Goal: Task Accomplishment & Management: Manage account settings

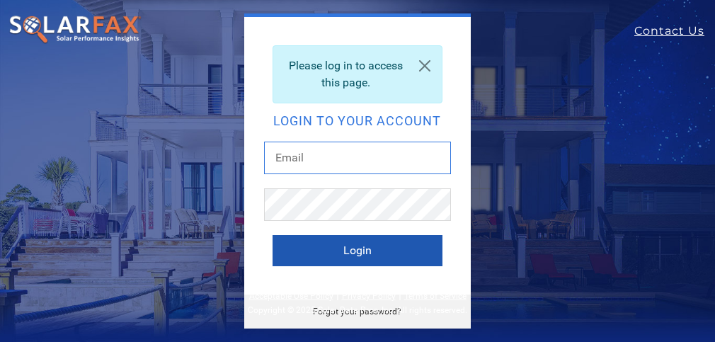
type input "d.macdonneil@sunsolarelectric.org"
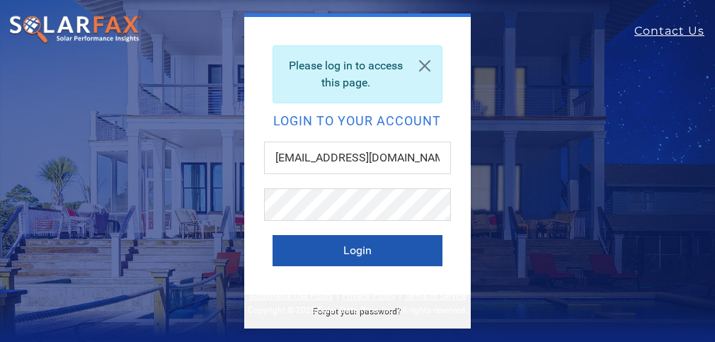
click at [365, 248] on button "Login" at bounding box center [358, 250] width 170 height 31
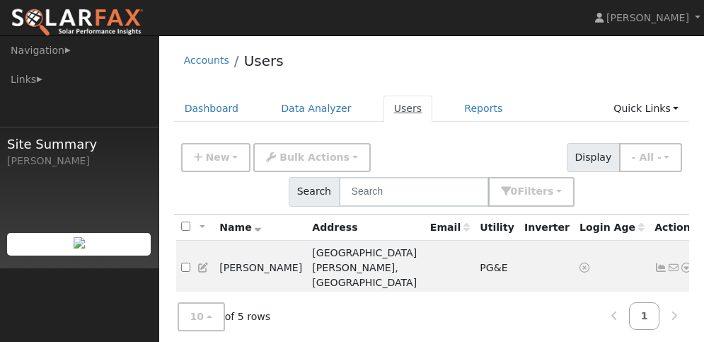
click at [394, 110] on link "Users" at bounding box center [409, 109] width 50 height 26
click at [658, 111] on link "Quick Links" at bounding box center [646, 109] width 86 height 26
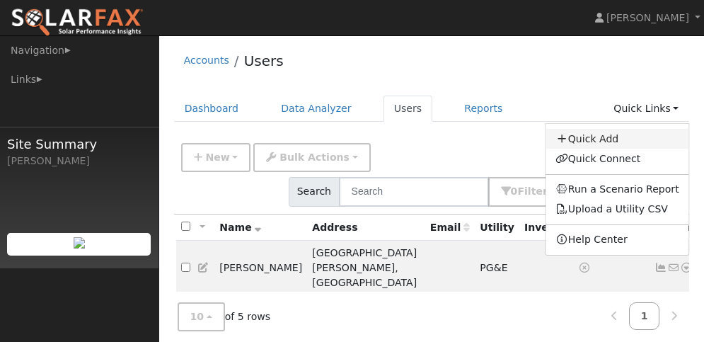
click at [595, 140] on link "Quick Add" at bounding box center [618, 139] width 144 height 20
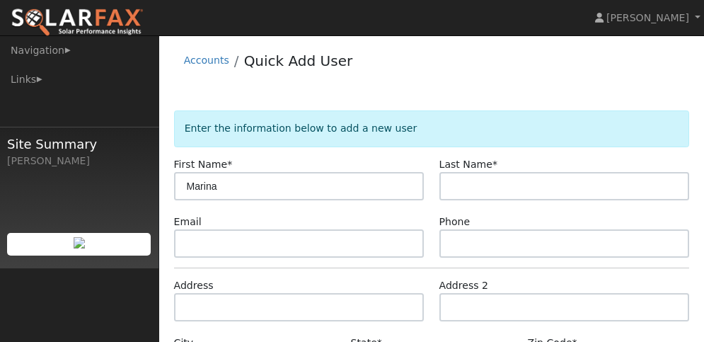
type input "Marina"
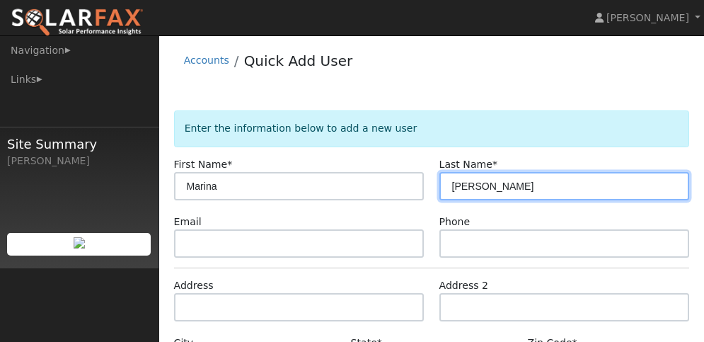
type input "Kercher"
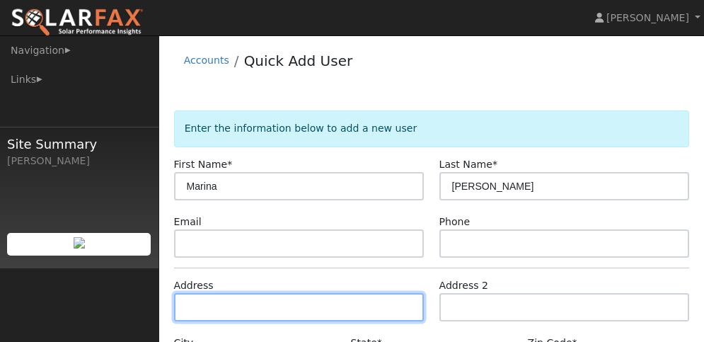
click at [199, 312] on input "text" at bounding box center [299, 307] width 251 height 28
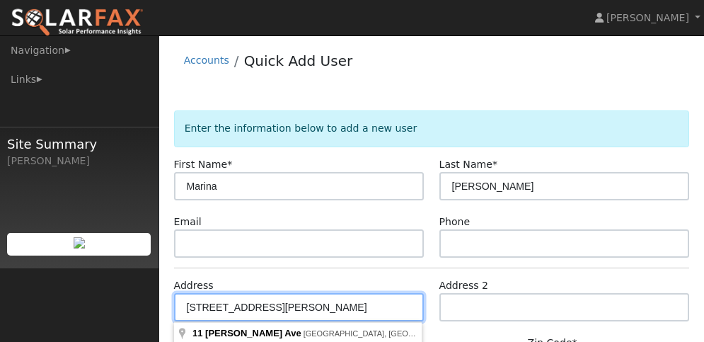
type input "11 Hoffman Ave"
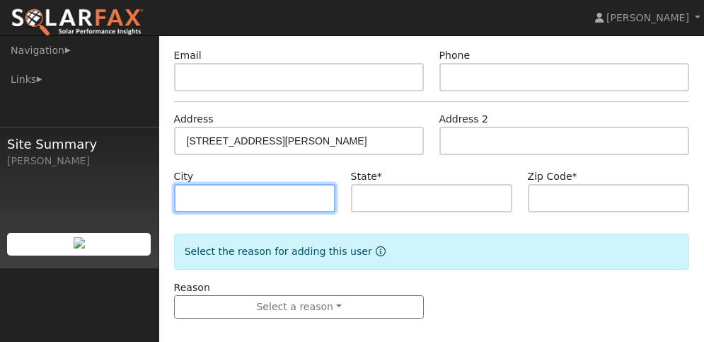
scroll to position [178, 0]
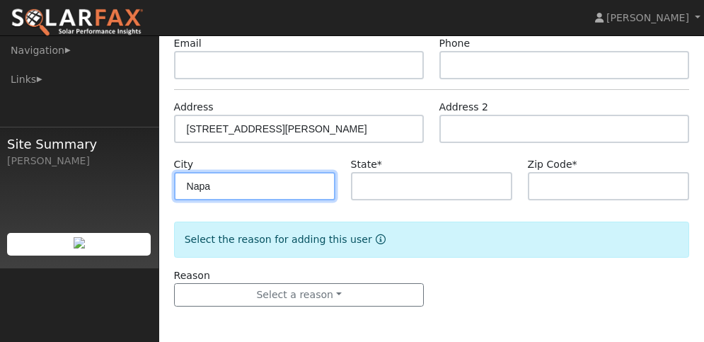
type input "Napa"
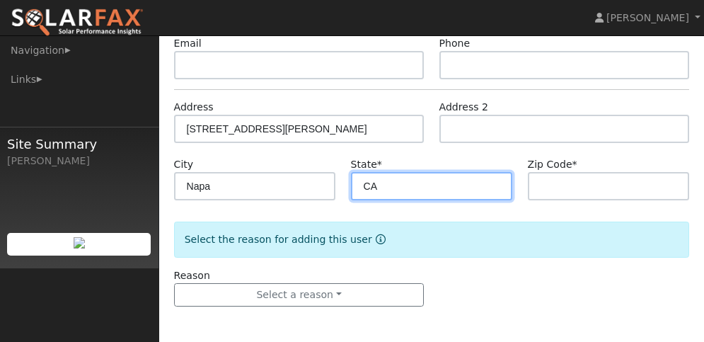
type input "CA"
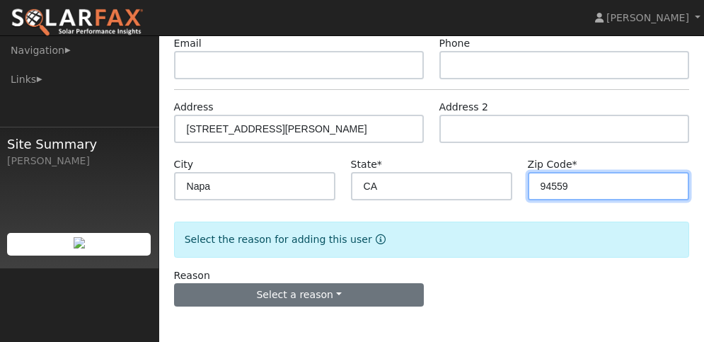
type input "94559"
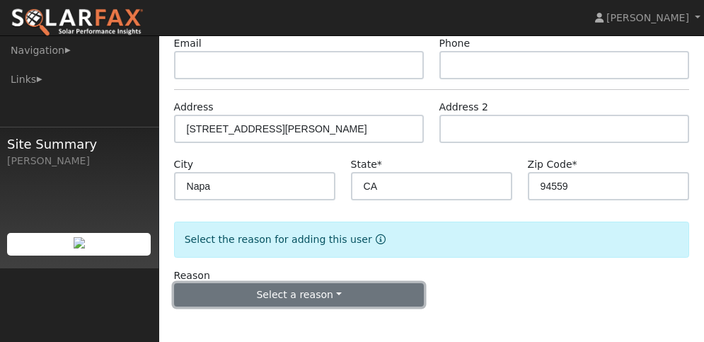
click at [297, 295] on button "Select a reason" at bounding box center [299, 295] width 251 height 24
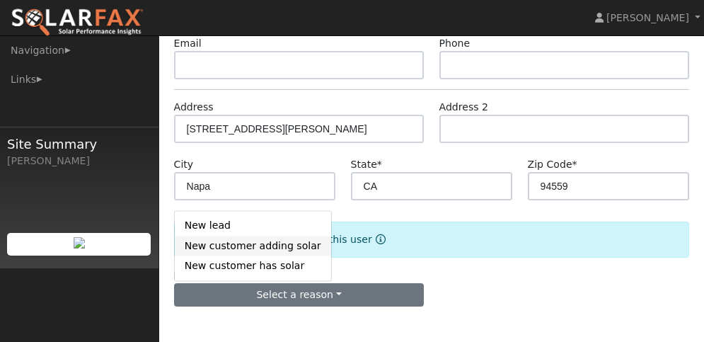
click at [223, 248] on link "New customer adding solar" at bounding box center [253, 246] width 156 height 20
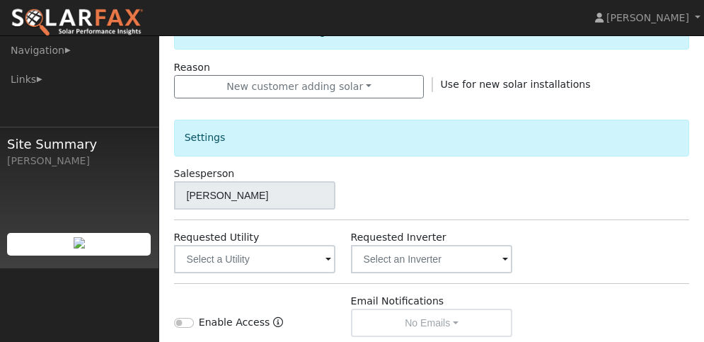
scroll to position [391, 0]
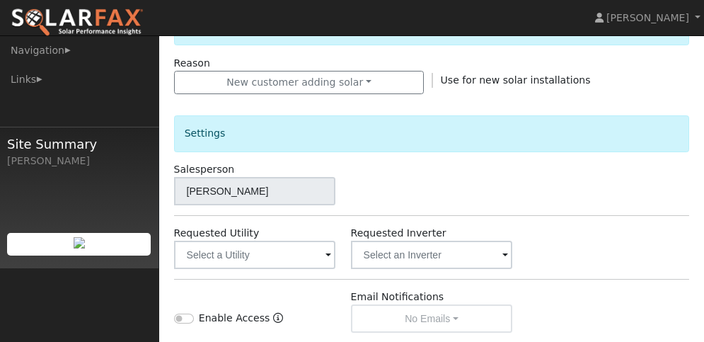
click at [328, 255] on span at bounding box center [329, 256] width 6 height 16
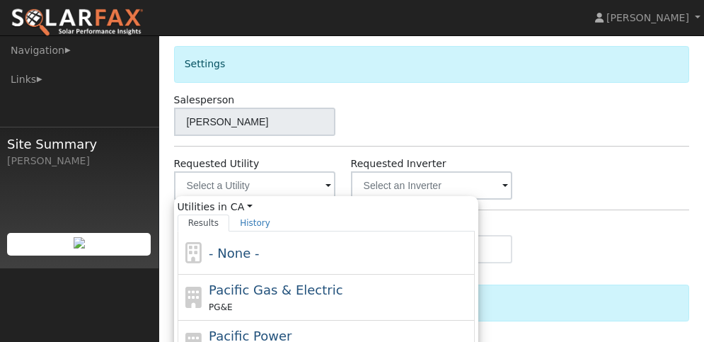
scroll to position [532, 0]
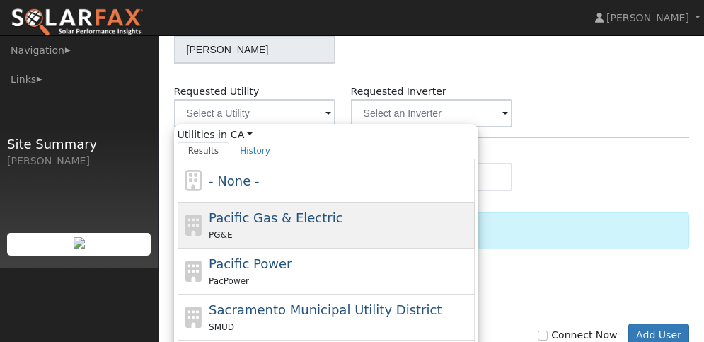
click at [237, 218] on span "Pacific Gas & Electric" at bounding box center [276, 217] width 134 height 15
type input "Pacific Gas & Electric"
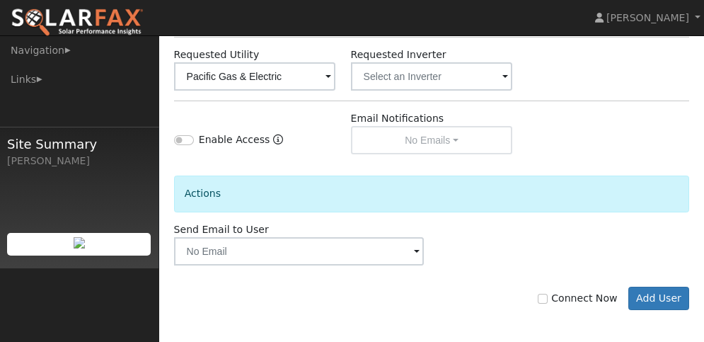
scroll to position [573, 0]
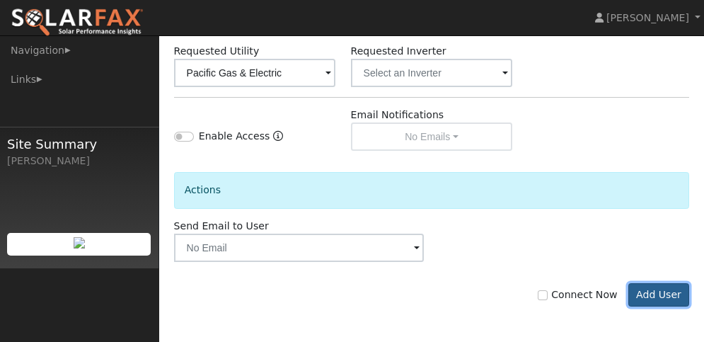
click at [656, 294] on button "Add User" at bounding box center [660, 295] width 62 height 24
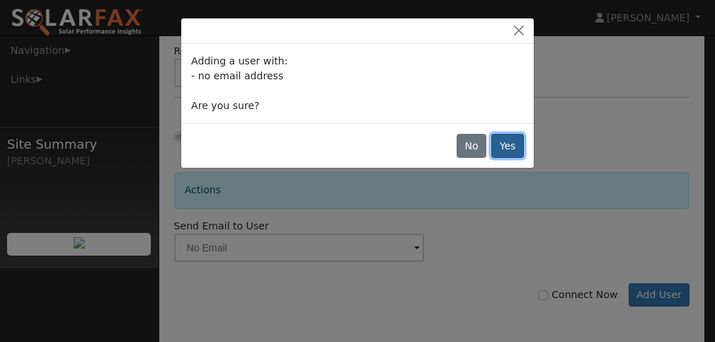
click at [511, 136] on button "Yes" at bounding box center [507, 146] width 33 height 24
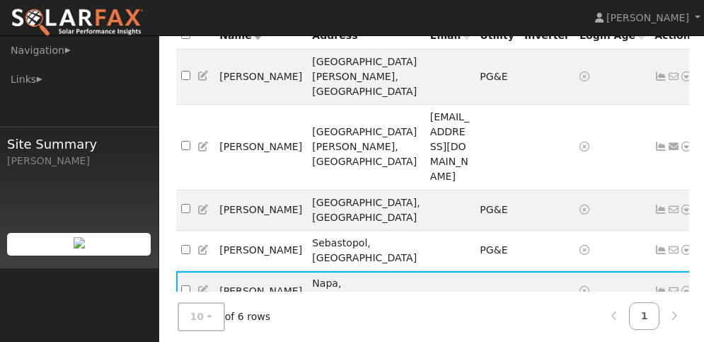
scroll to position [246, 0]
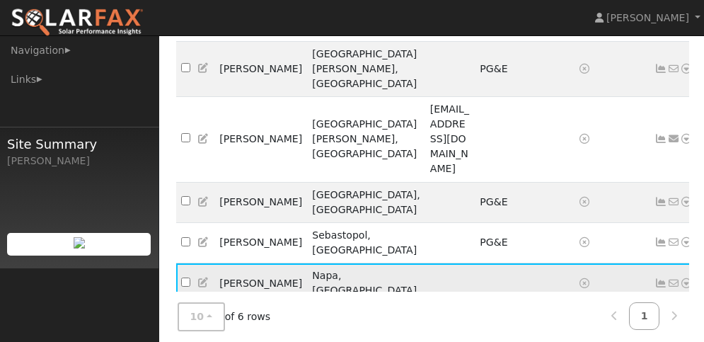
click at [680, 278] on icon at bounding box center [686, 283] width 13 height 10
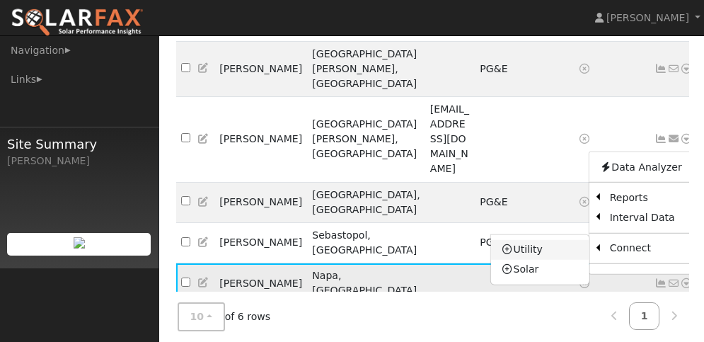
click at [491, 239] on link "Utility" at bounding box center [540, 249] width 98 height 20
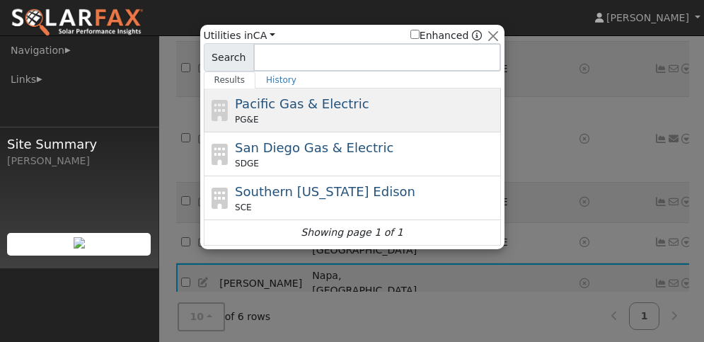
click at [251, 99] on span "Pacific Gas & Electric" at bounding box center [302, 103] width 134 height 15
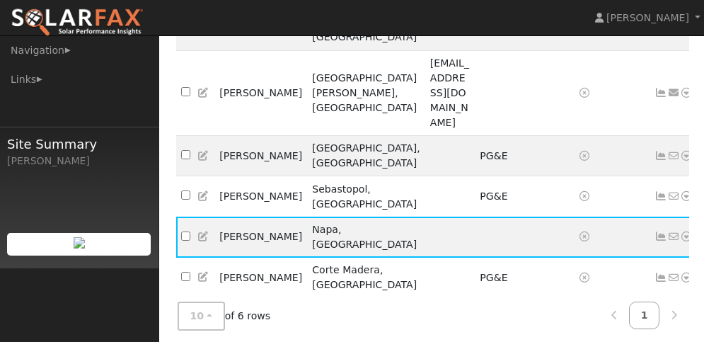
scroll to position [199, 0]
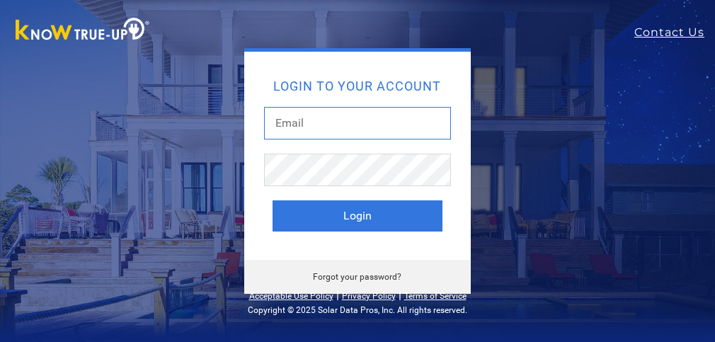
click at [321, 125] on input "text" at bounding box center [357, 123] width 187 height 33
type input "d.macdonneil@sunsolarelectric.org"
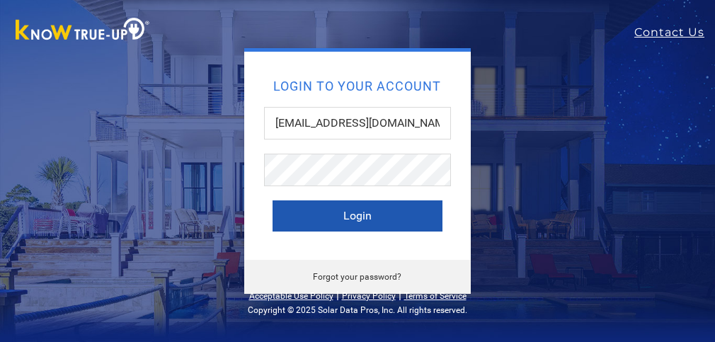
click at [334, 220] on button "Login" at bounding box center [358, 215] width 170 height 31
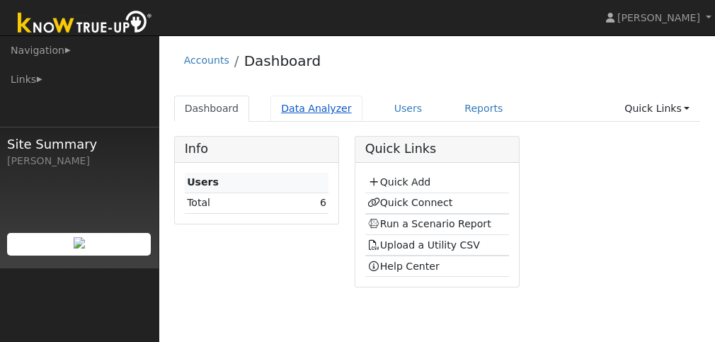
click at [313, 105] on link "Data Analyzer" at bounding box center [316, 109] width 92 height 26
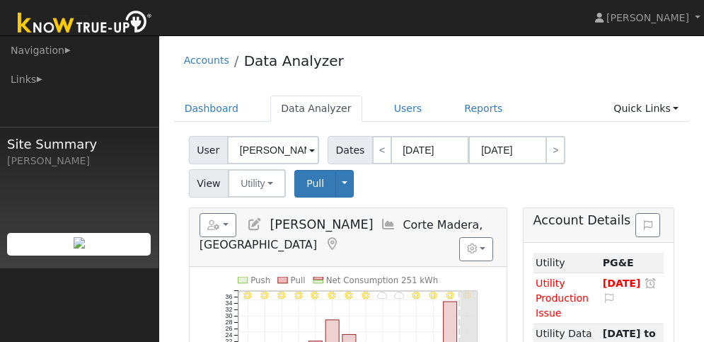
click at [309, 153] on span at bounding box center [312, 151] width 6 height 16
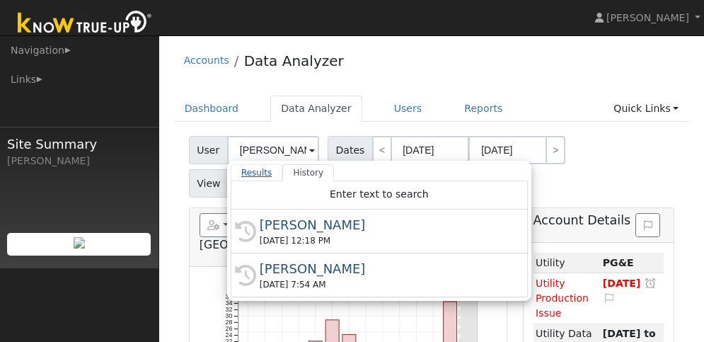
click at [248, 170] on link "Results" at bounding box center [257, 172] width 52 height 17
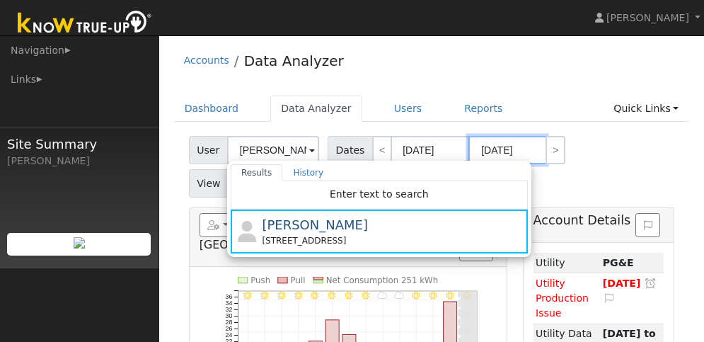
click at [495, 150] on input "[DATE]" at bounding box center [508, 150] width 78 height 28
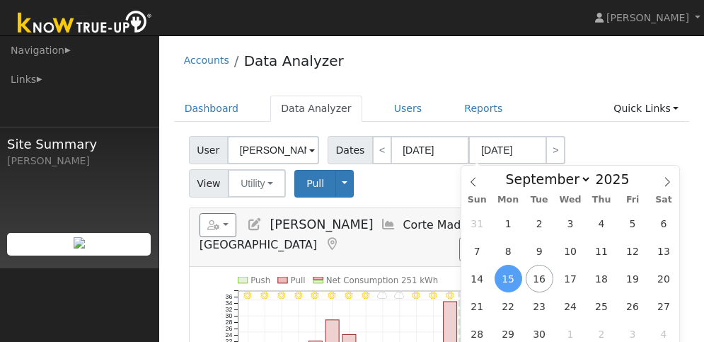
click at [364, 179] on div "User [PERSON_NAME] Account Default Account Default Account [STREET_ADDRESS] Pri…" at bounding box center [431, 164] width 491 height 67
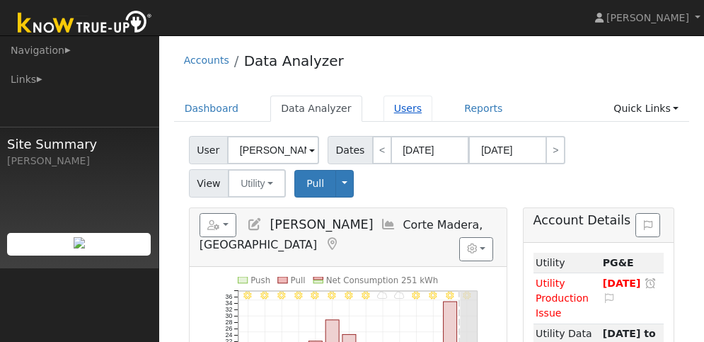
click at [396, 105] on link "Users" at bounding box center [409, 109] width 50 height 26
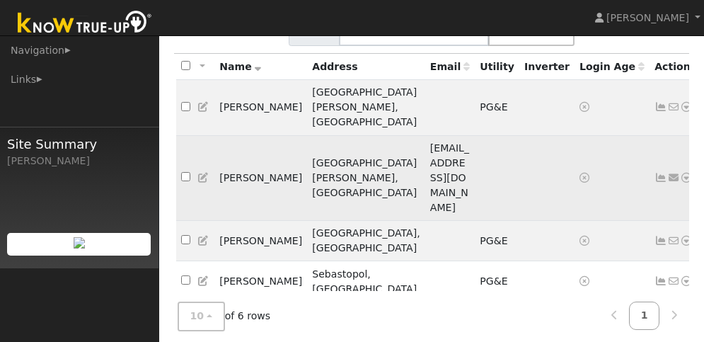
scroll to position [199, 0]
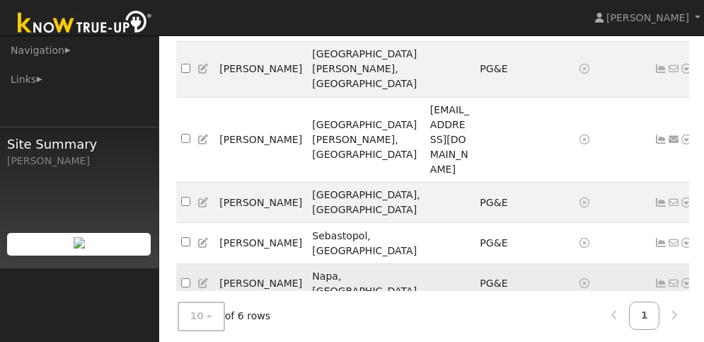
click at [680, 278] on icon at bounding box center [686, 283] width 13 height 10
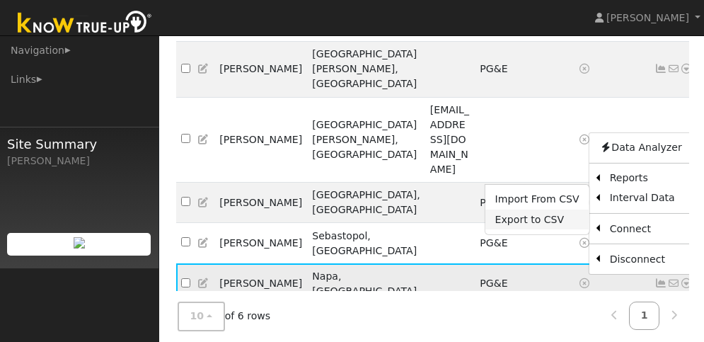
click at [493, 210] on link "Export to CSV" at bounding box center [538, 220] width 104 height 20
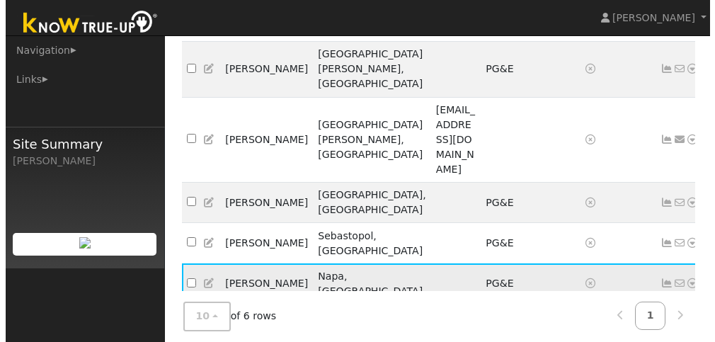
scroll to position [185, 0]
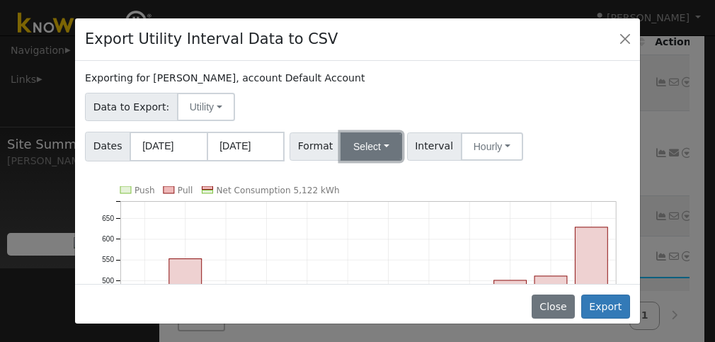
click at [380, 145] on button "Select" at bounding box center [372, 146] width 62 height 28
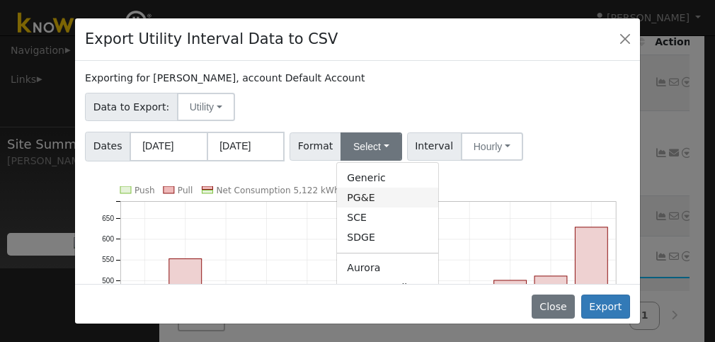
click at [359, 197] on link "PG&E" at bounding box center [387, 198] width 101 height 20
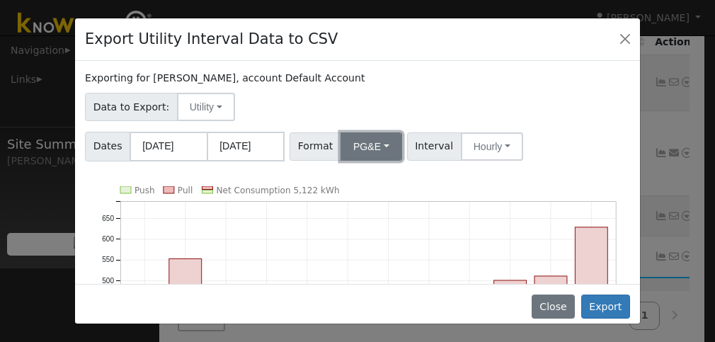
click at [378, 144] on button "PG&E" at bounding box center [372, 146] width 62 height 28
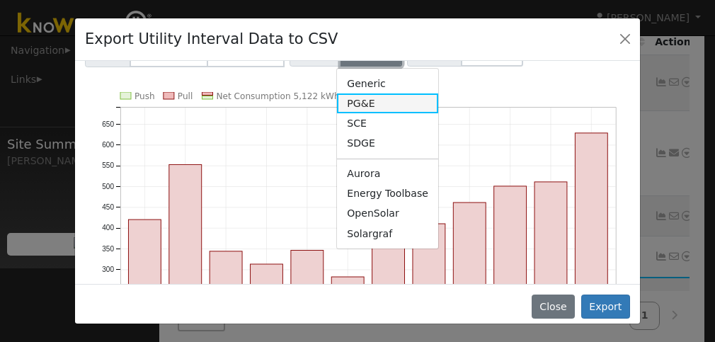
scroll to position [142, 0]
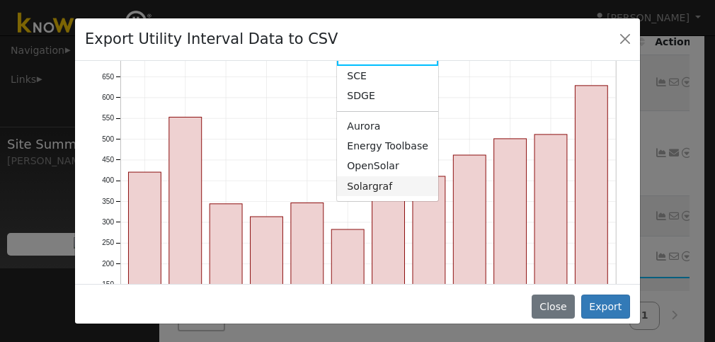
click at [377, 186] on link "Solargraf" at bounding box center [387, 186] width 101 height 20
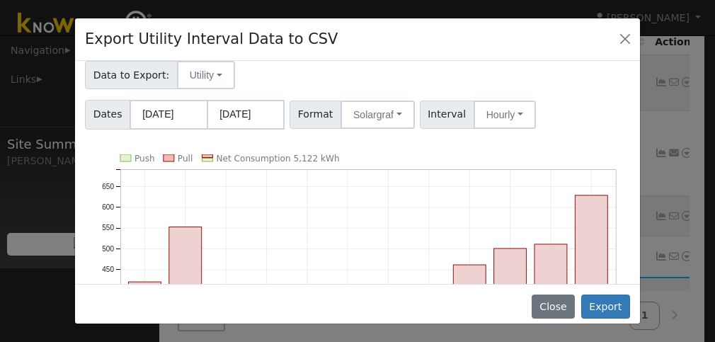
scroll to position [0, 0]
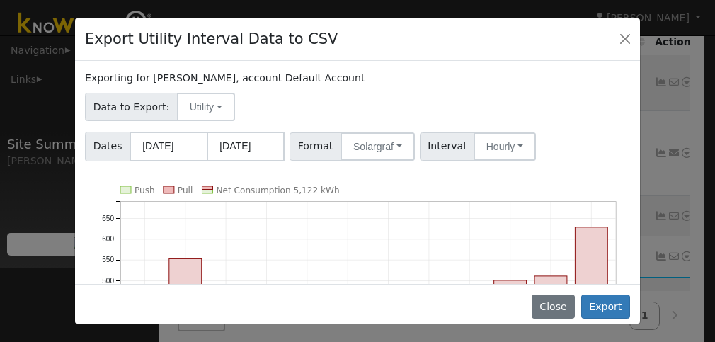
click at [350, 164] on div "Exporting for Marina Kercher, account Default Account Data to Export: Utility U…" at bounding box center [357, 172] width 565 height 223
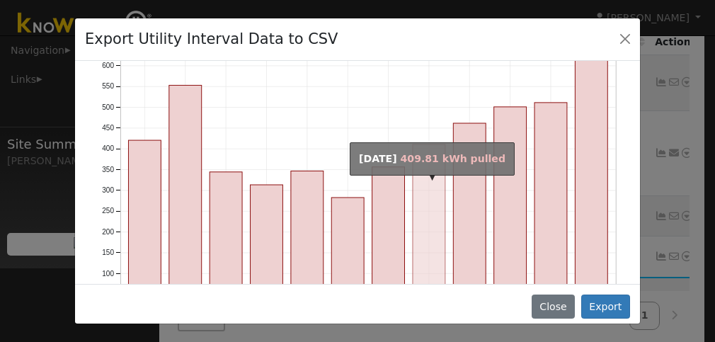
scroll to position [247, 0]
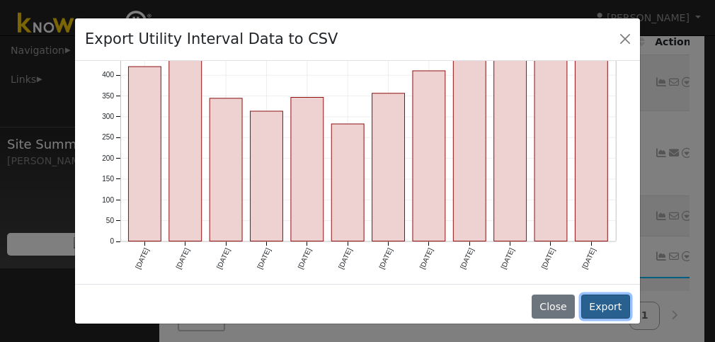
click at [612, 300] on button "Export" at bounding box center [605, 307] width 49 height 24
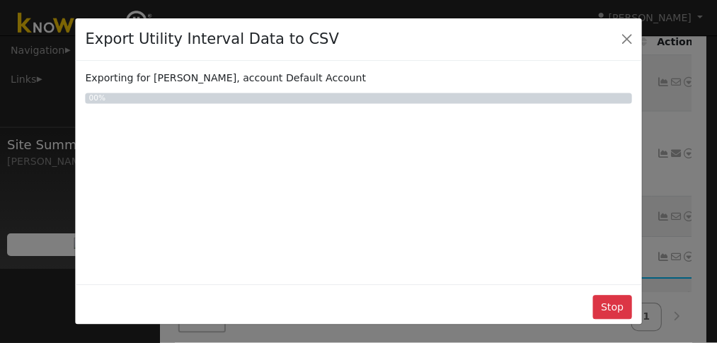
scroll to position [0, 0]
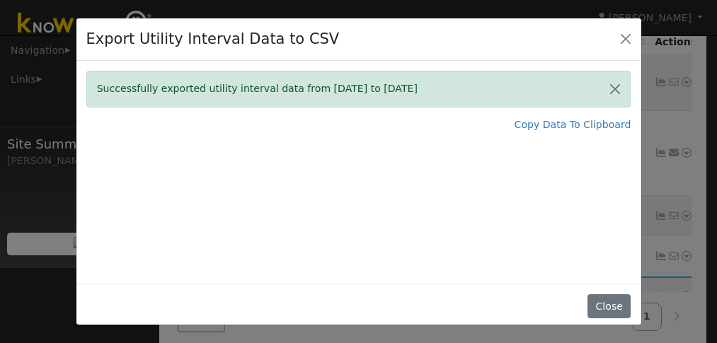
drag, startPoint x: 365, startPoint y: 166, endPoint x: 408, endPoint y: 202, distance: 56.7
click at [368, 169] on div "Successfully exported utility interval data from 09/01/24 to 08/31/25 Copy Data…" at bounding box center [358, 172] width 565 height 223
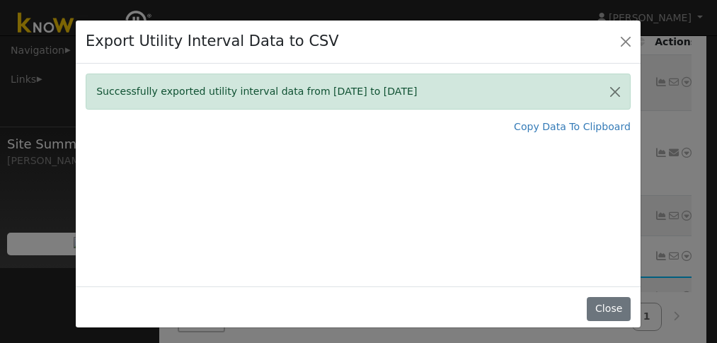
drag, startPoint x: 539, startPoint y: 37, endPoint x: 582, endPoint y: 40, distance: 43.3
click at [539, 39] on div "Export Utility Interval Data to CSV" at bounding box center [358, 42] width 565 height 43
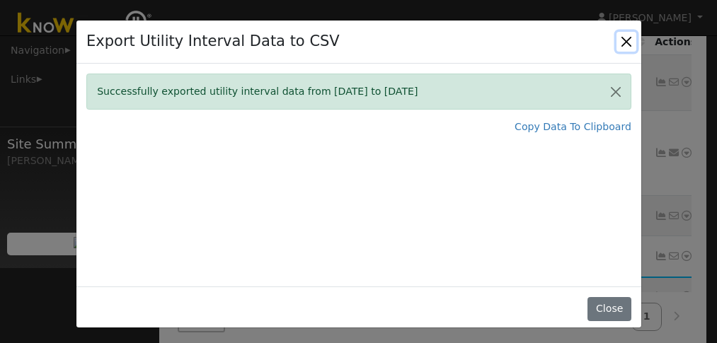
click at [624, 39] on button "Close" at bounding box center [627, 42] width 20 height 20
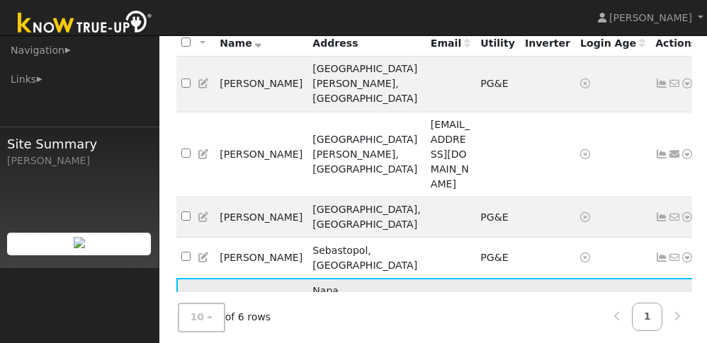
click at [655, 293] on icon at bounding box center [661, 298] width 13 height 10
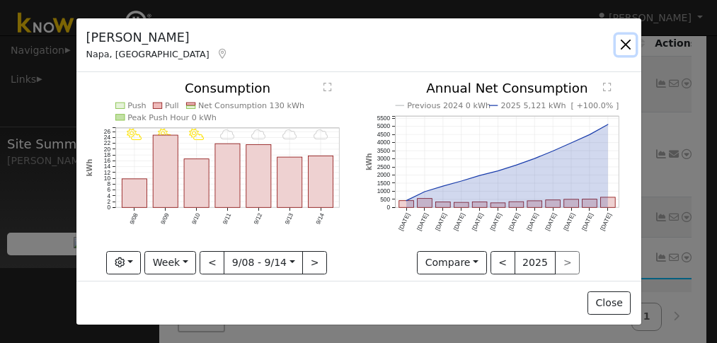
click at [623, 42] on button "button" at bounding box center [626, 45] width 20 height 20
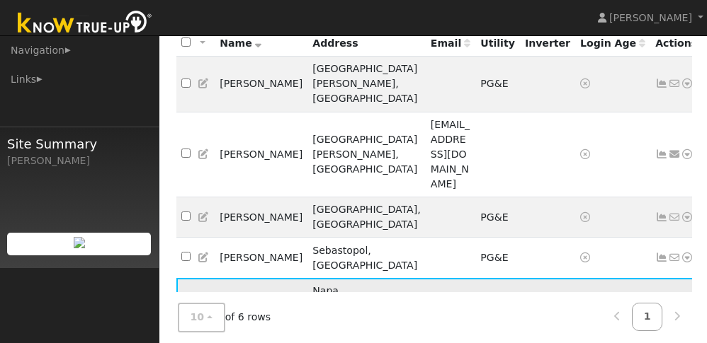
click at [668, 293] on icon at bounding box center [674, 298] width 13 height 10
click at [680, 293] on icon at bounding box center [686, 298] width 13 height 10
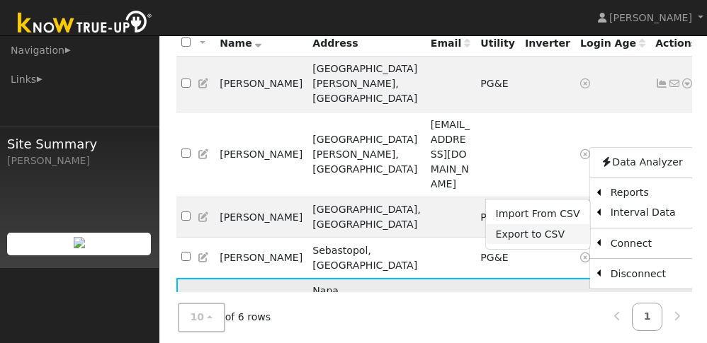
click at [519, 224] on link "Export to CSV" at bounding box center [538, 234] width 104 height 20
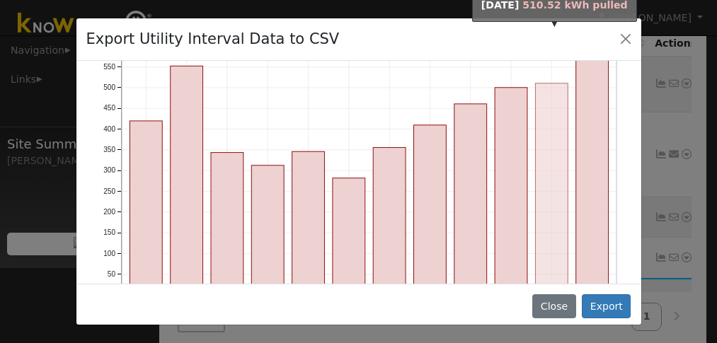
scroll to position [246, 0]
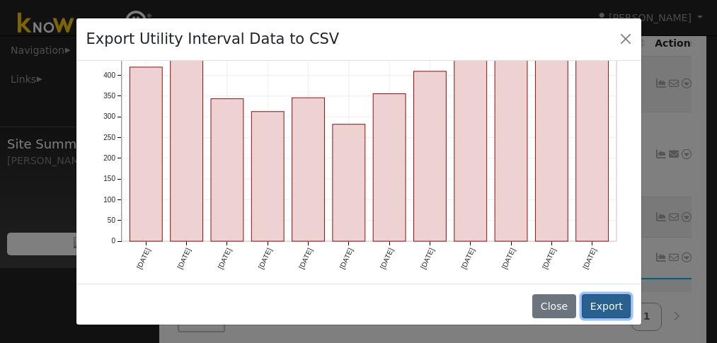
click at [599, 304] on button "Export" at bounding box center [606, 307] width 49 height 24
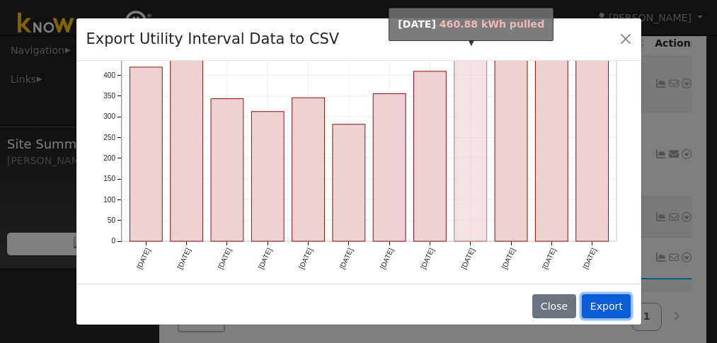
scroll to position [293, 0]
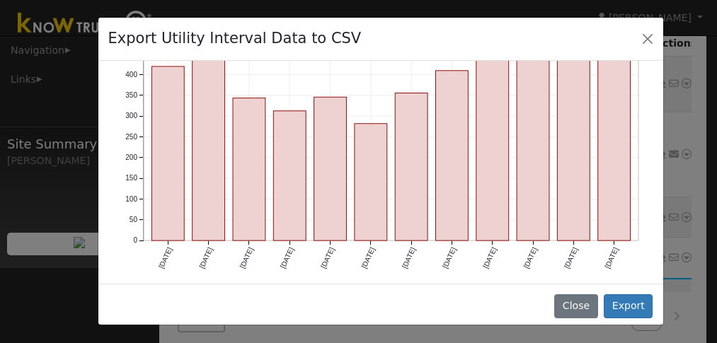
drag, startPoint x: 341, startPoint y: 33, endPoint x: 363, endPoint y: 33, distance: 22.0
click at [363, 33] on div "Export Utility Interval Data to CSV" at bounding box center [380, 39] width 565 height 43
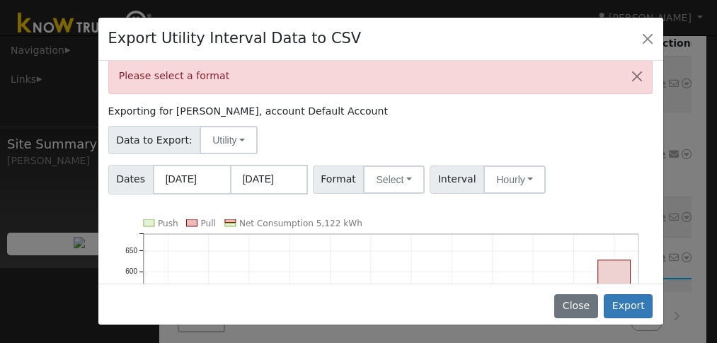
scroll to position [0, 0]
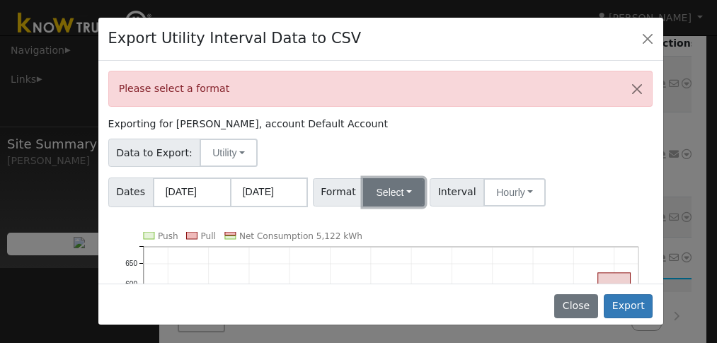
click at [400, 194] on button "Select" at bounding box center [394, 192] width 62 height 28
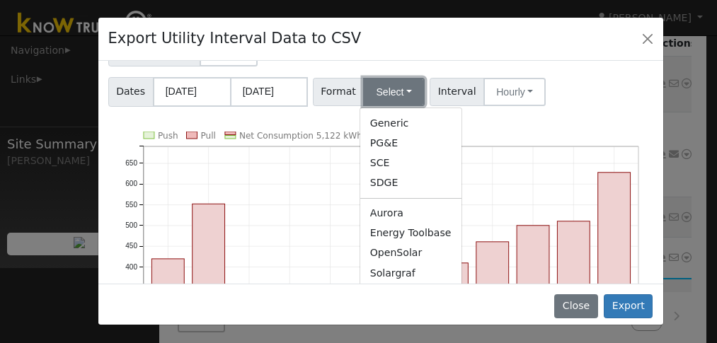
scroll to position [283, 0]
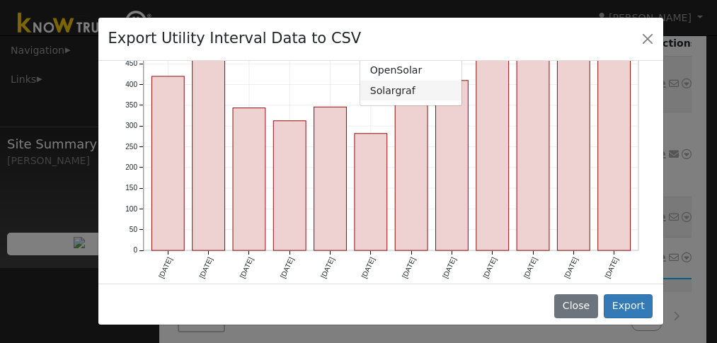
click at [385, 89] on link "Solargraf" at bounding box center [410, 91] width 101 height 20
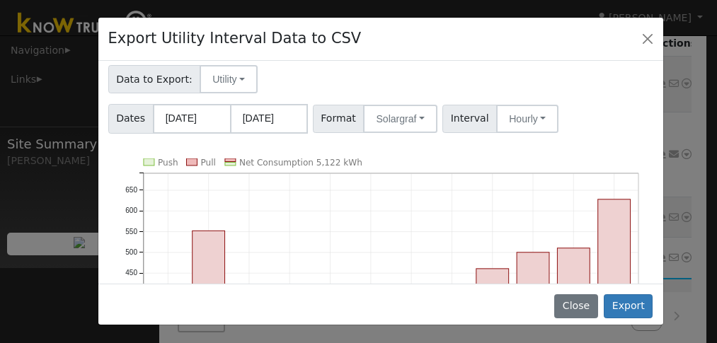
scroll to position [71, 0]
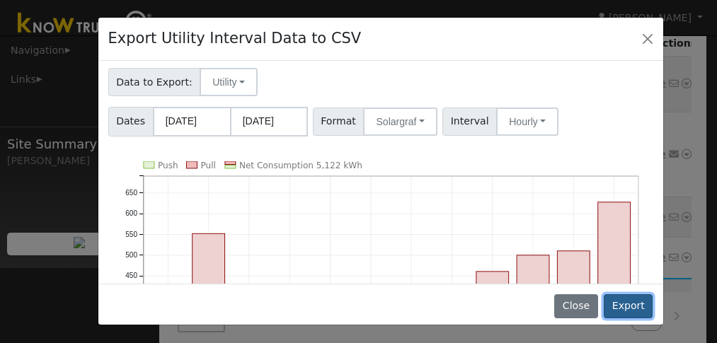
click at [637, 305] on button "Export" at bounding box center [628, 307] width 49 height 24
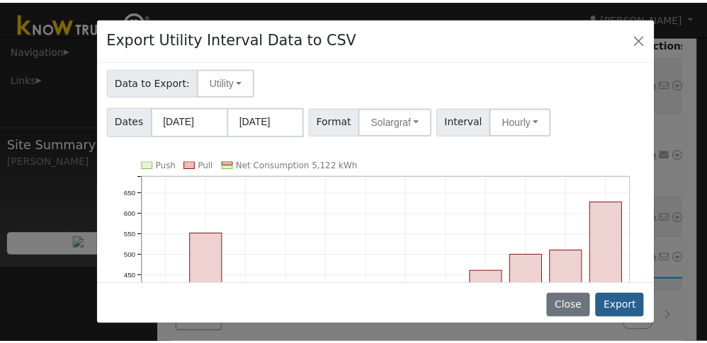
scroll to position [0, 0]
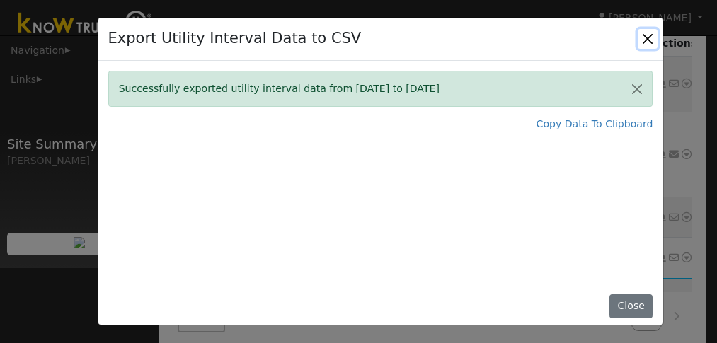
click at [652, 32] on button "Close" at bounding box center [648, 39] width 20 height 20
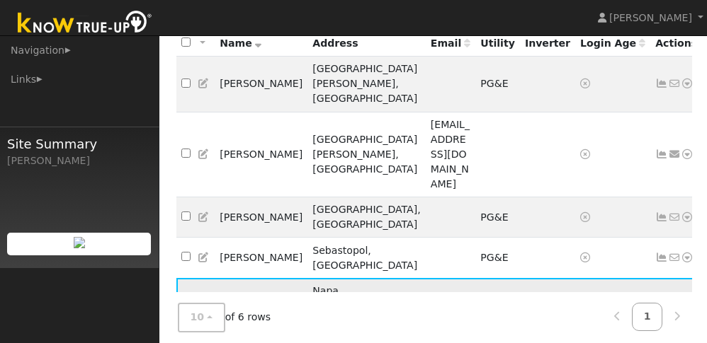
click at [680, 293] on icon at bounding box center [686, 298] width 13 height 10
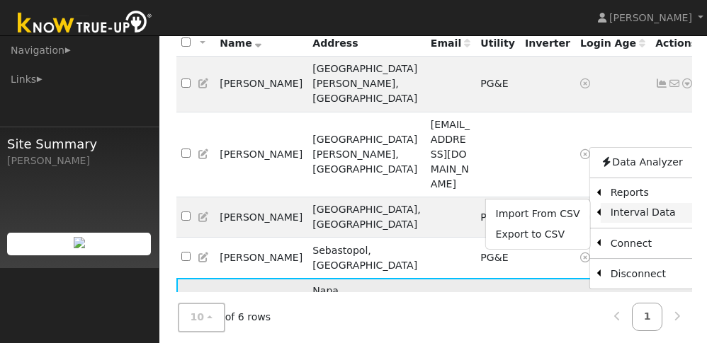
click at [600, 203] on link "Interval Data" at bounding box center [646, 213] width 92 height 20
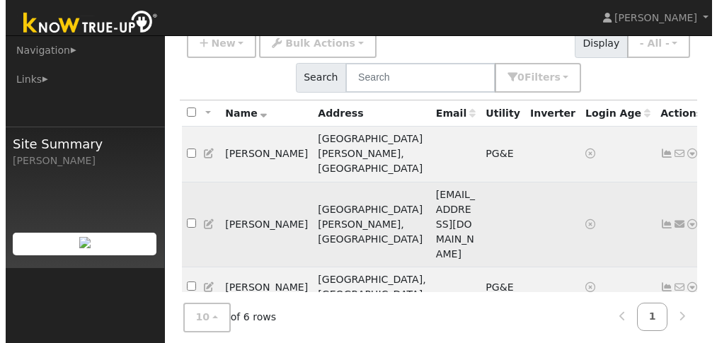
scroll to position [142, 0]
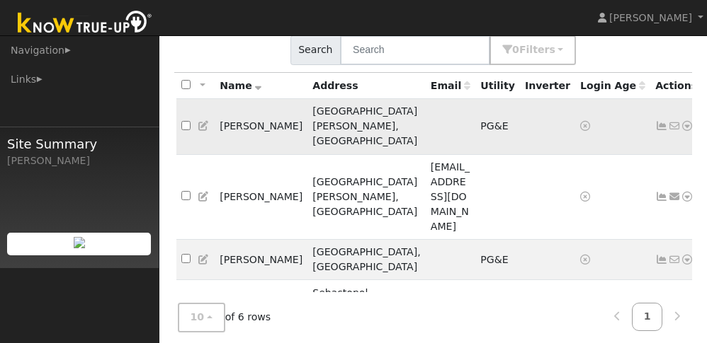
click at [680, 121] on icon at bounding box center [686, 126] width 13 height 10
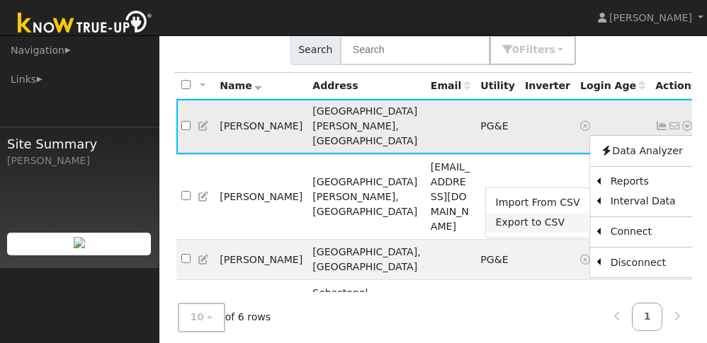
click at [511, 214] on link "Export to CSV" at bounding box center [538, 223] width 104 height 20
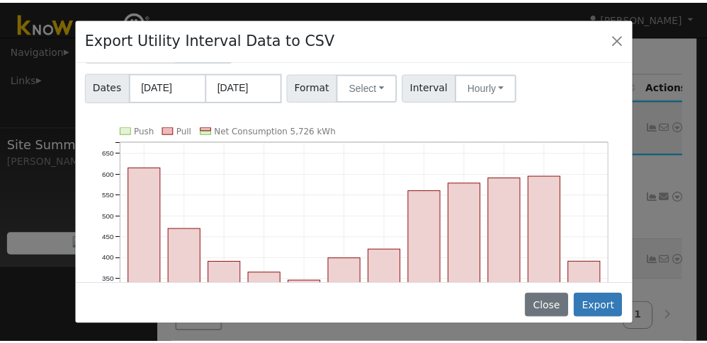
scroll to position [0, 0]
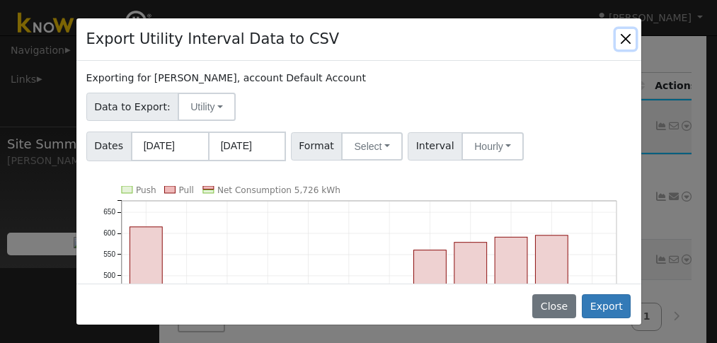
click at [626, 34] on button "Close" at bounding box center [626, 39] width 20 height 20
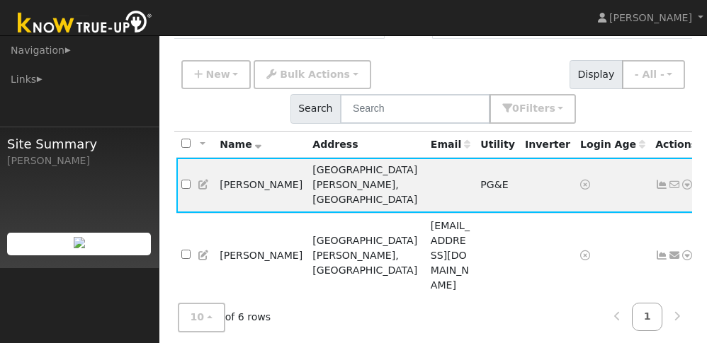
scroll to position [198, 0]
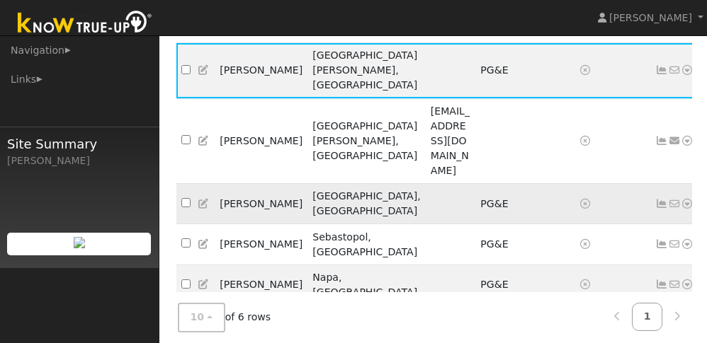
click at [680, 199] on icon at bounding box center [686, 204] width 13 height 10
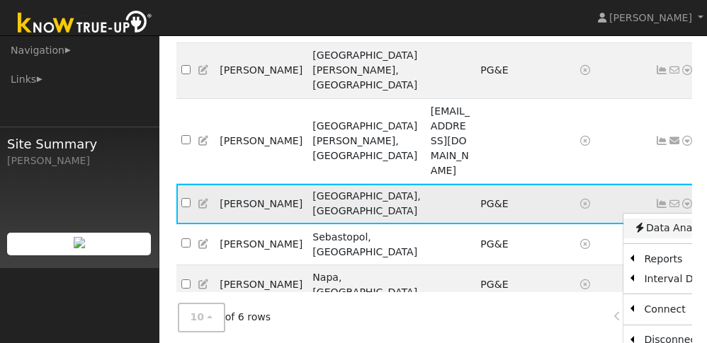
click at [644, 219] on link "Data Analyzer" at bounding box center [674, 229] width 103 height 20
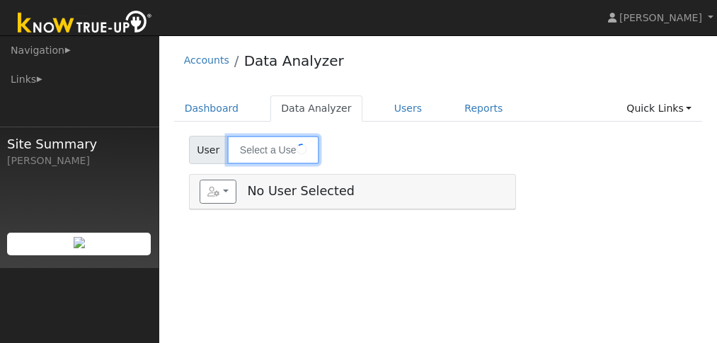
type input "[PERSON_NAME]"
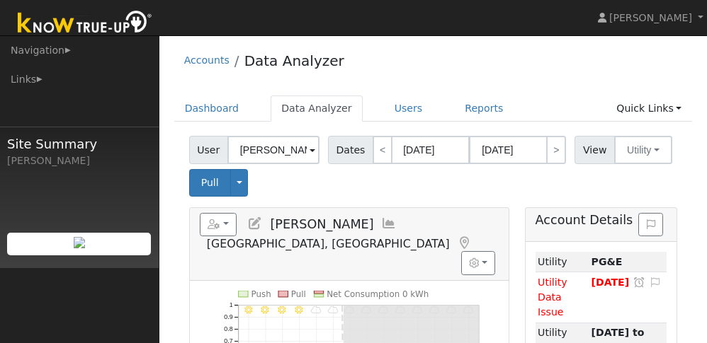
click at [309, 150] on span at bounding box center [312, 151] width 6 height 16
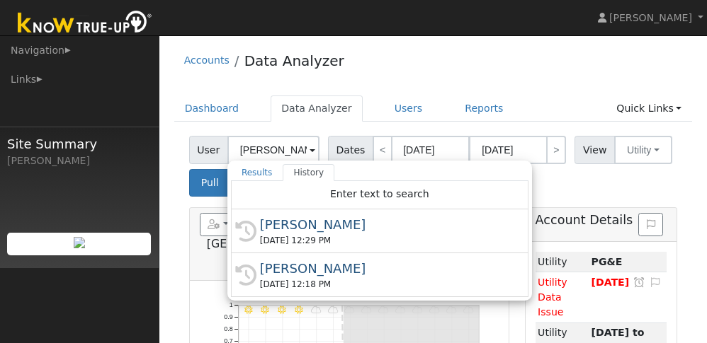
click at [460, 69] on div "Accounts Data Analyzer" at bounding box center [433, 63] width 518 height 43
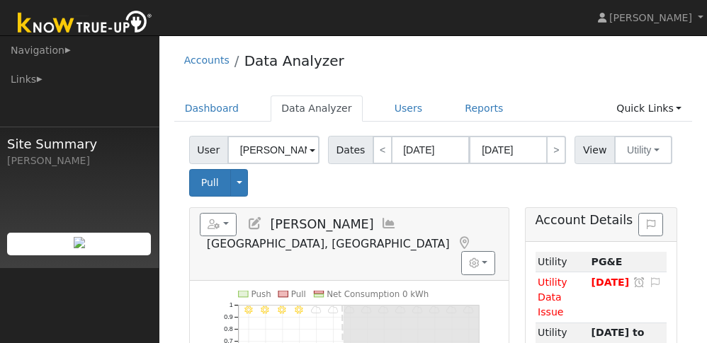
click at [38, 144] on span "Site Summary" at bounding box center [79, 144] width 144 height 19
click at [40, 160] on div "[PERSON_NAME]" at bounding box center [79, 161] width 144 height 15
click at [29, 29] on img at bounding box center [85, 24] width 149 height 32
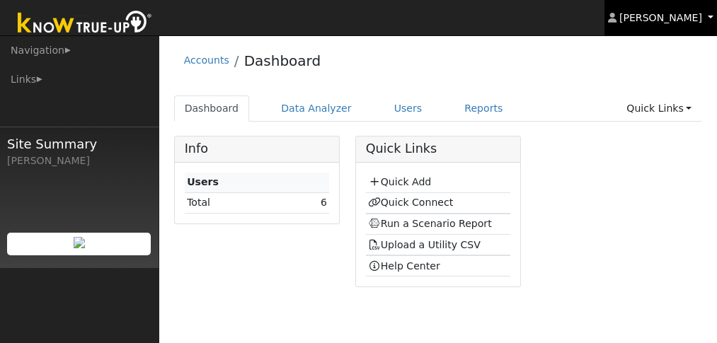
click at [707, 18] on link "[PERSON_NAME]" at bounding box center [661, 17] width 113 height 35
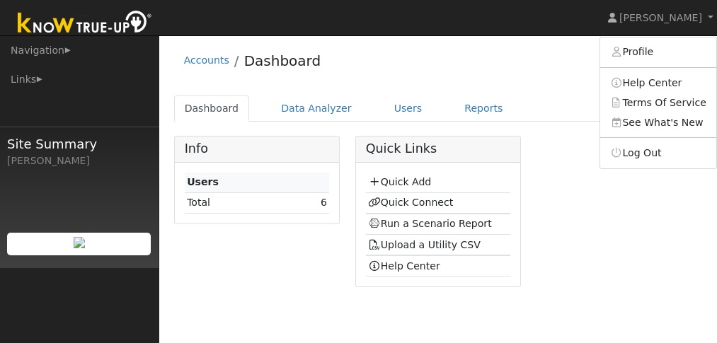
click at [546, 42] on div "Accounts Dashboard" at bounding box center [438, 63] width 529 height 43
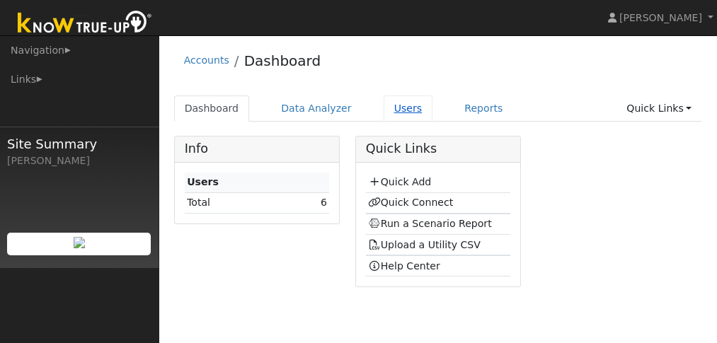
click at [392, 109] on link "Users" at bounding box center [409, 109] width 50 height 26
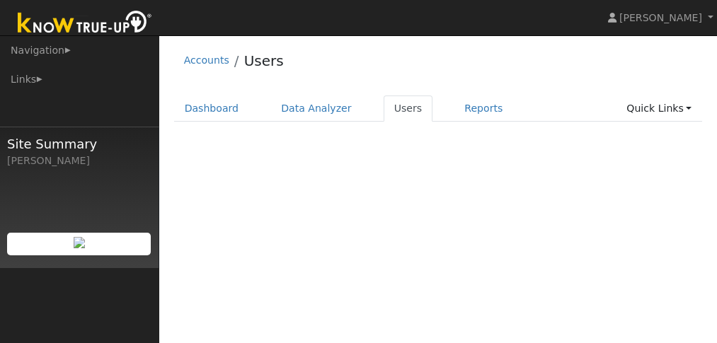
click at [455, 108] on link "Reports" at bounding box center [483, 109] width 59 height 26
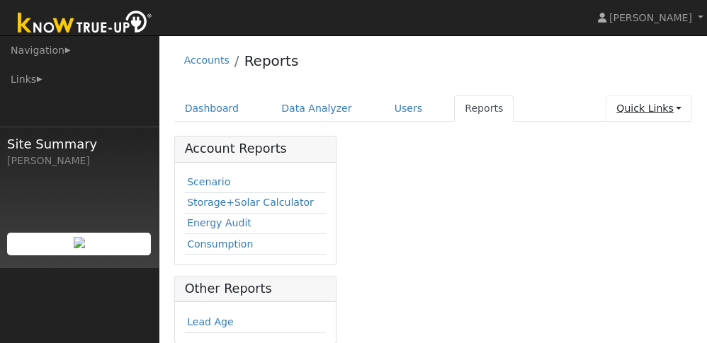
click at [669, 114] on link "Quick Links" at bounding box center [648, 109] width 86 height 26
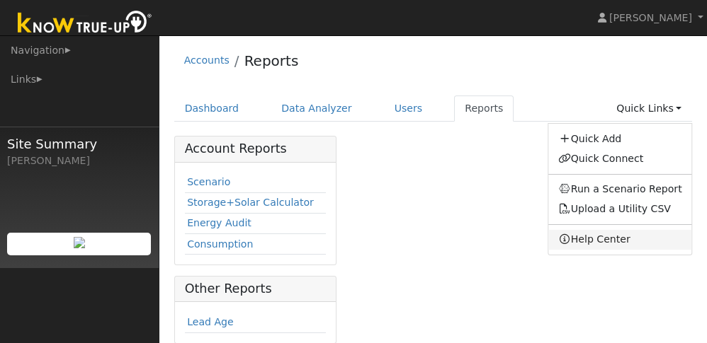
click at [596, 240] on link "Help Center" at bounding box center [620, 240] width 144 height 20
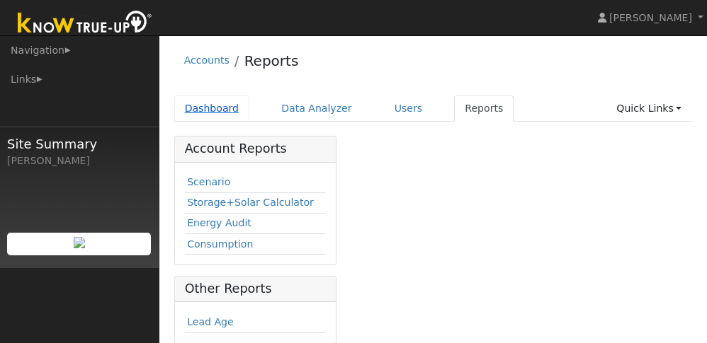
click at [199, 103] on link "Dashboard" at bounding box center [212, 109] width 76 height 26
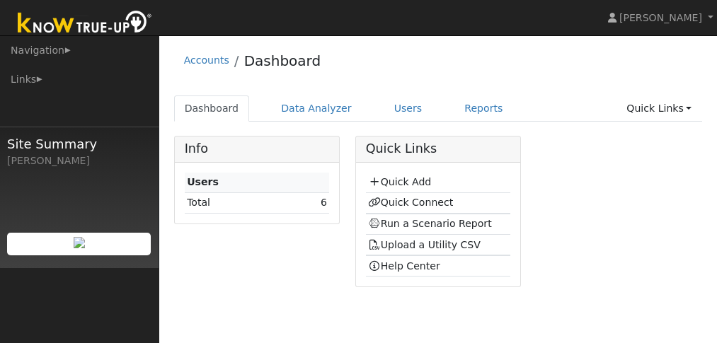
click at [202, 205] on td "Total" at bounding box center [236, 203] width 103 height 21
click at [297, 108] on link "Data Analyzer" at bounding box center [316, 109] width 92 height 26
click at [192, 114] on link "Dashboard" at bounding box center [212, 109] width 76 height 26
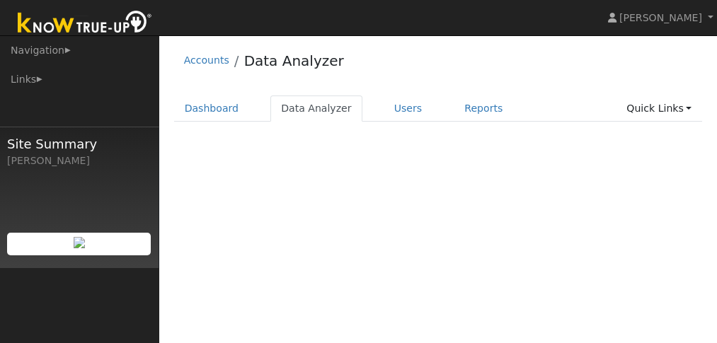
select select "8"
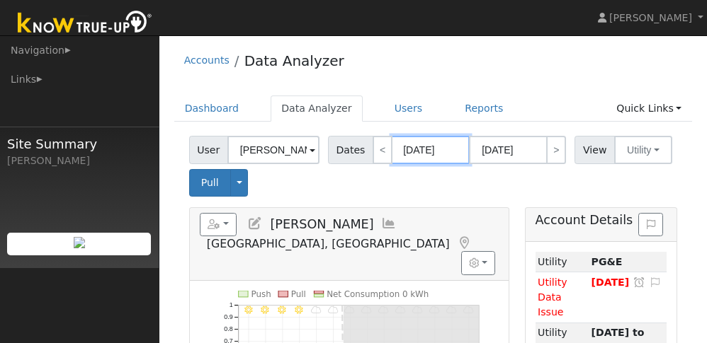
click at [432, 152] on input "[DATE]" at bounding box center [431, 150] width 78 height 28
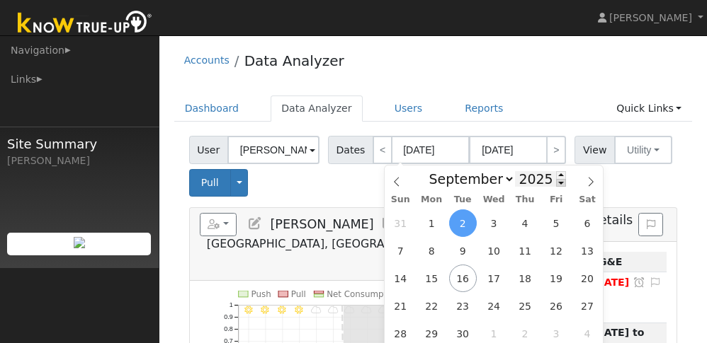
click at [556, 182] on span at bounding box center [561, 183] width 10 height 8
type input "2024"
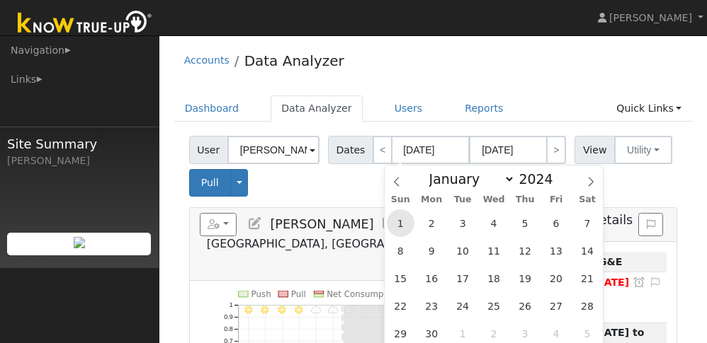
click at [394, 222] on span "1" at bounding box center [401, 224] width 28 height 28
type input "[DATE]"
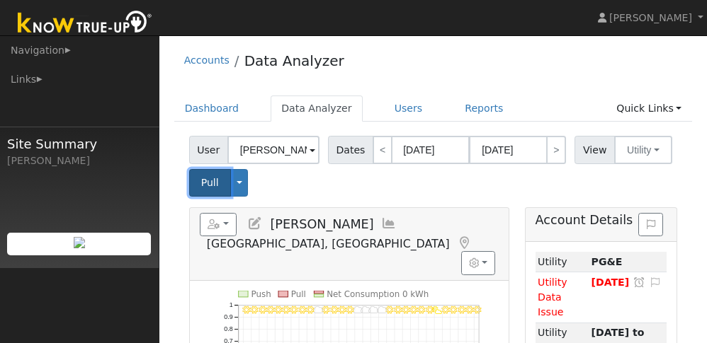
click at [214, 181] on span "Pull" at bounding box center [210, 182] width 18 height 11
click at [532, 156] on input "[DATE]" at bounding box center [508, 150] width 78 height 28
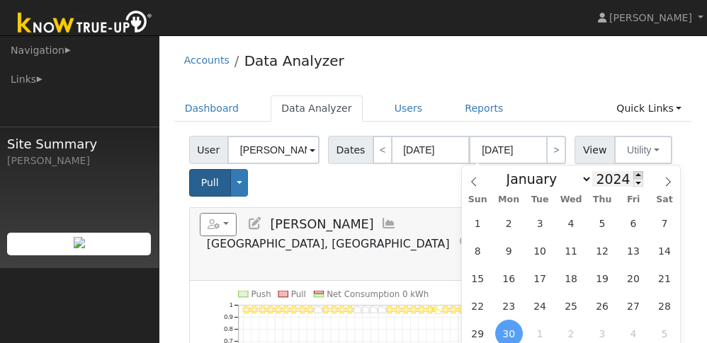
click at [633, 175] on span at bounding box center [638, 175] width 10 height 8
type input "2025"
click at [537, 270] on span "16" at bounding box center [540, 279] width 28 height 28
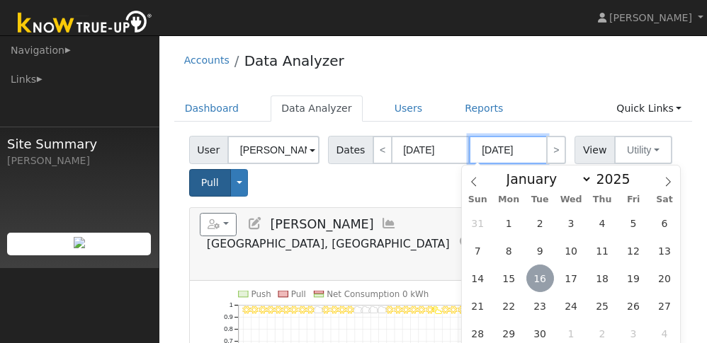
type input "09/16/2025"
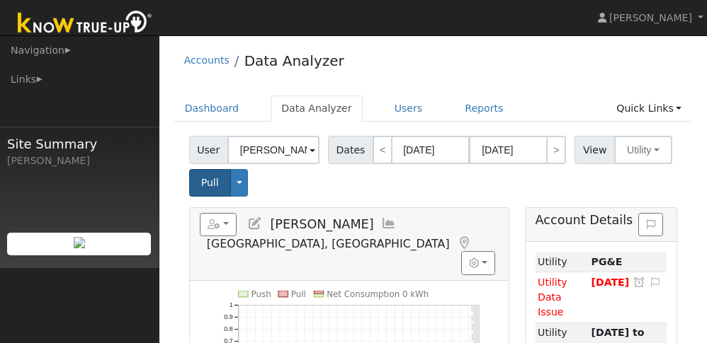
click at [517, 173] on div "User Anastasia Fiandaca Account Default Account Default Account 504 Vendola Dri…" at bounding box center [432, 164] width 493 height 66
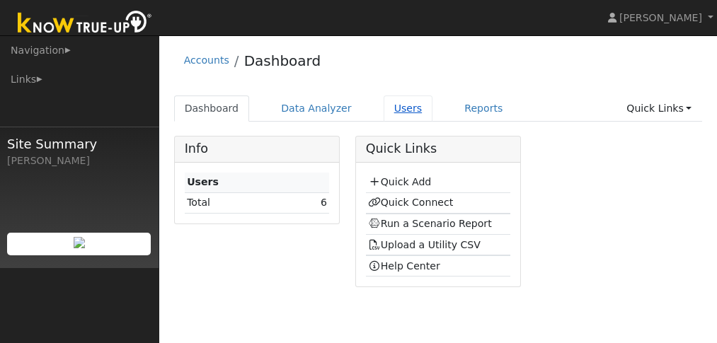
click at [387, 109] on link "Users" at bounding box center [409, 109] width 50 height 26
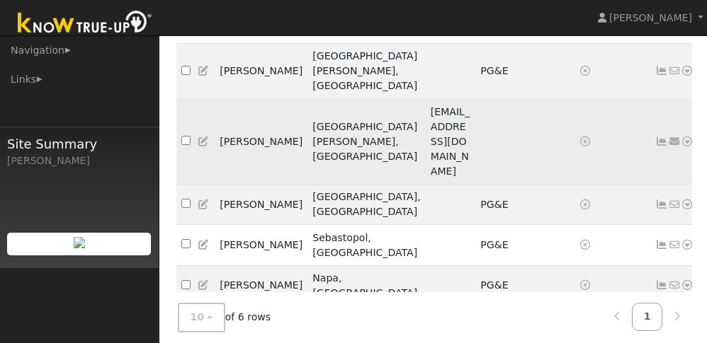
scroll to position [198, 0]
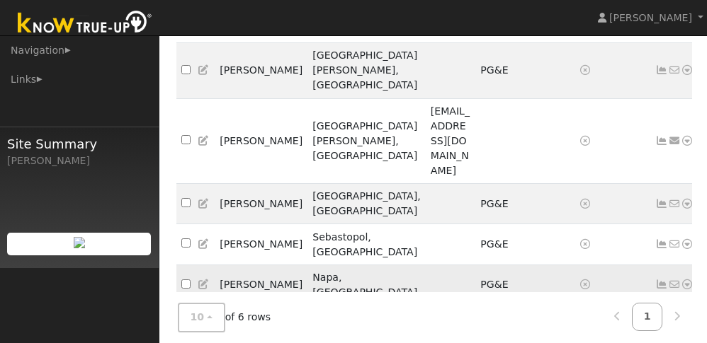
click at [680, 280] on icon at bounding box center [686, 285] width 13 height 10
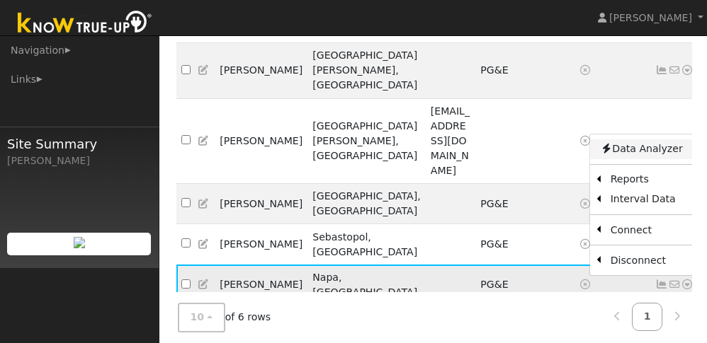
click at [600, 139] on link "Data Analyzer" at bounding box center [641, 149] width 103 height 20
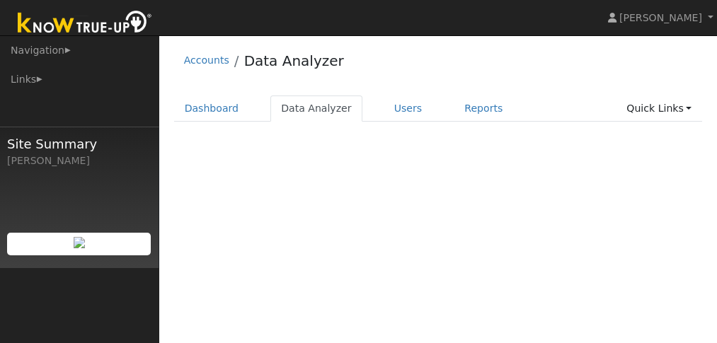
select select "8"
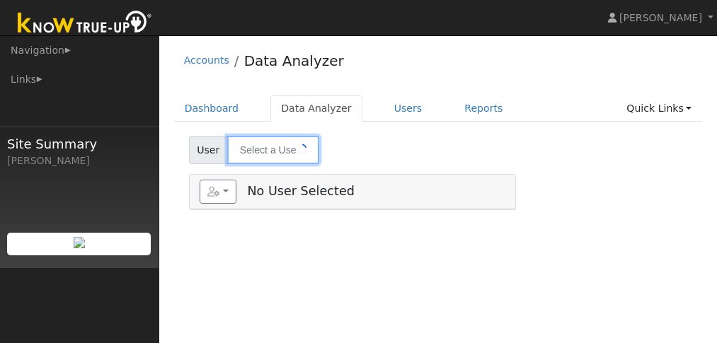
type input "[PERSON_NAME]"
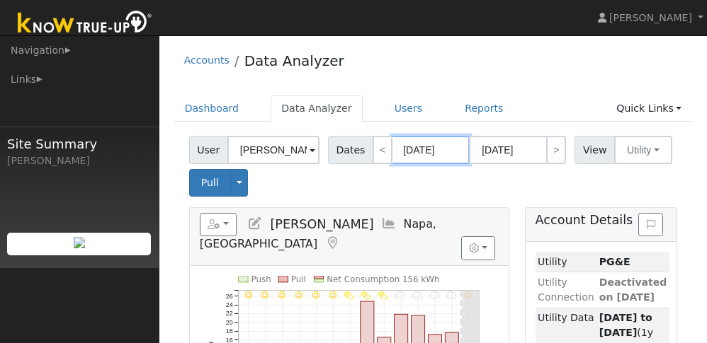
click at [435, 154] on input "[DATE]" at bounding box center [431, 150] width 78 height 28
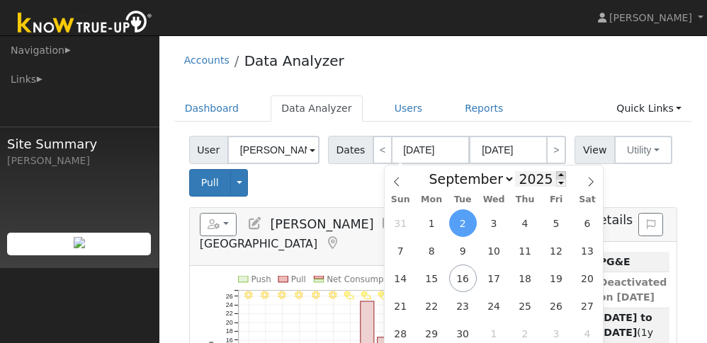
click at [556, 174] on span at bounding box center [561, 175] width 10 height 8
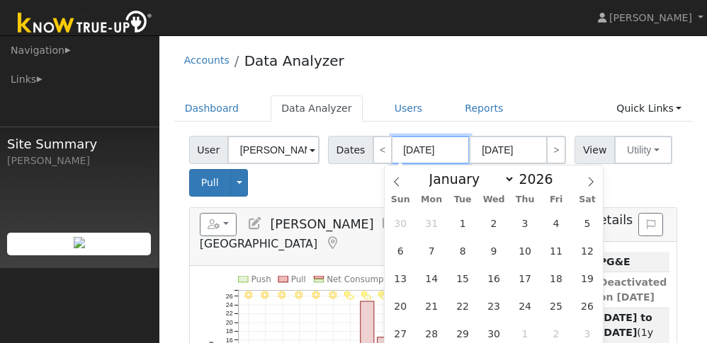
click at [452, 144] on input "09/02/2025" at bounding box center [431, 150] width 78 height 28
drag, startPoint x: 435, startPoint y: 145, endPoint x: 428, endPoint y: 147, distance: 7.2
click at [432, 146] on input "09/02/2025" at bounding box center [431, 150] width 78 height 28
click at [447, 149] on input "09/02/2025" at bounding box center [431, 150] width 78 height 28
click at [556, 175] on span at bounding box center [561, 175] width 10 height 8
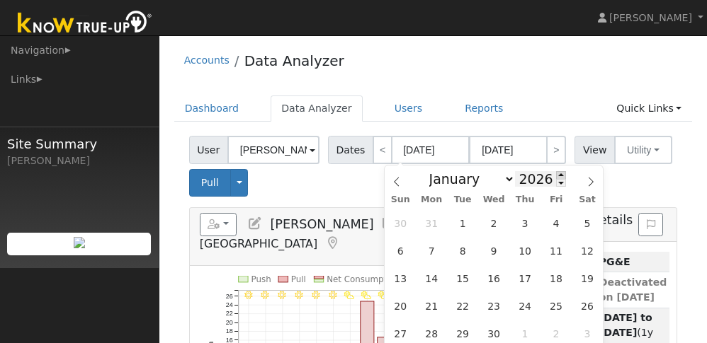
type input "2027"
click at [524, 213] on span "2" at bounding box center [525, 224] width 28 height 28
type input "09/02/2027"
type input "09/15/2027"
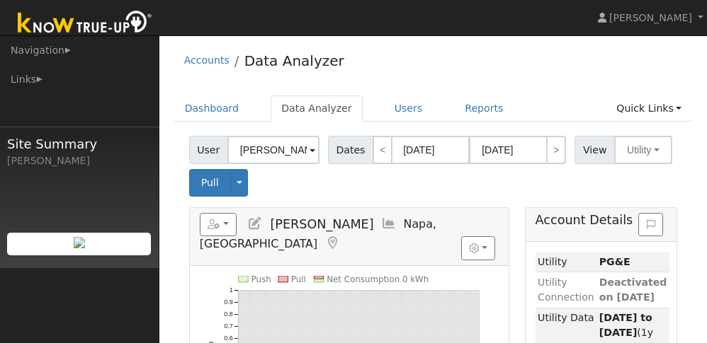
click at [408, 178] on div "User Marina Kercher Account Default Account Default Account 11 Hoffman Ave, Nap…" at bounding box center [432, 164] width 493 height 66
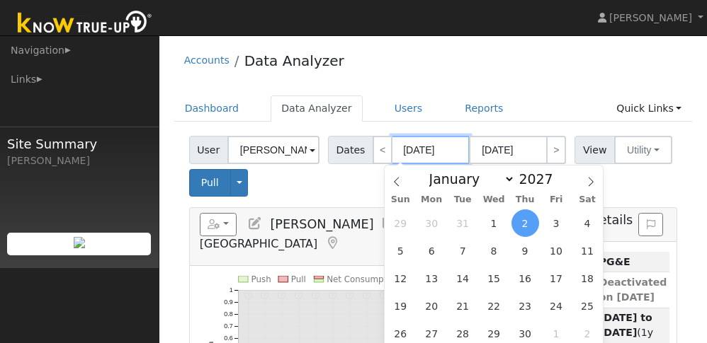
click at [449, 154] on input "09/02/2027" at bounding box center [431, 150] width 78 height 28
click at [556, 180] on span at bounding box center [561, 183] width 10 height 8
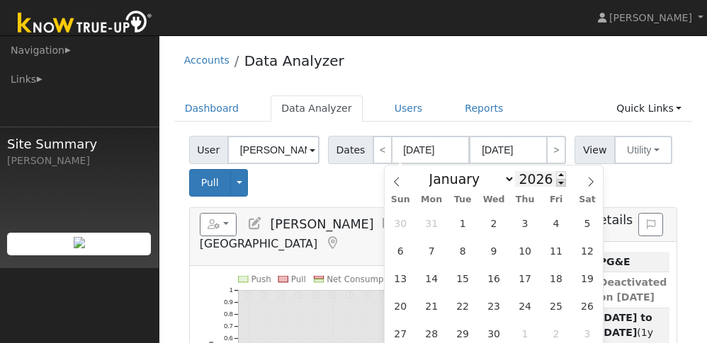
click at [556, 180] on span at bounding box center [561, 183] width 10 height 8
type input "2025"
click at [456, 217] on span "2" at bounding box center [463, 224] width 28 height 28
type input "[DATE]"
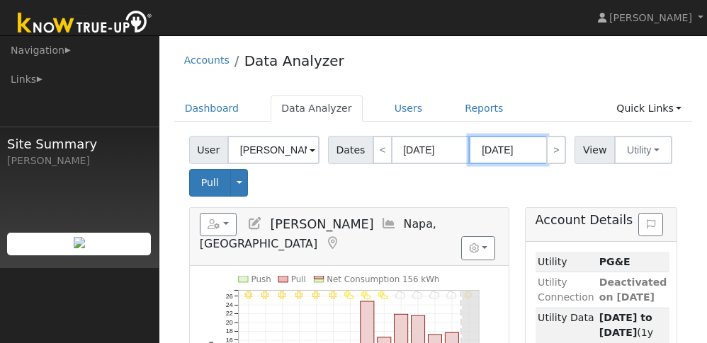
click at [512, 152] on input "[DATE]" at bounding box center [508, 150] width 78 height 28
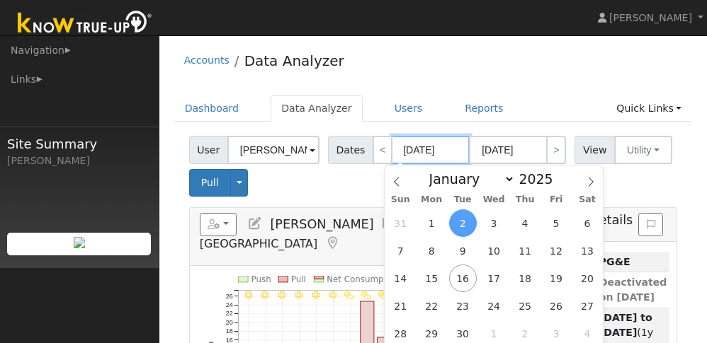
click at [434, 150] on input "[DATE]" at bounding box center [431, 150] width 78 height 28
click at [556, 178] on span at bounding box center [561, 175] width 10 height 8
type input "2026"
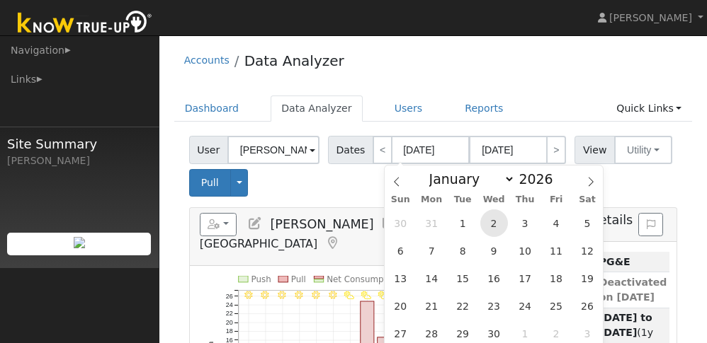
click at [486, 221] on span "2" at bounding box center [494, 224] width 28 height 28
type input "09/02/2026"
type input "09/15/2026"
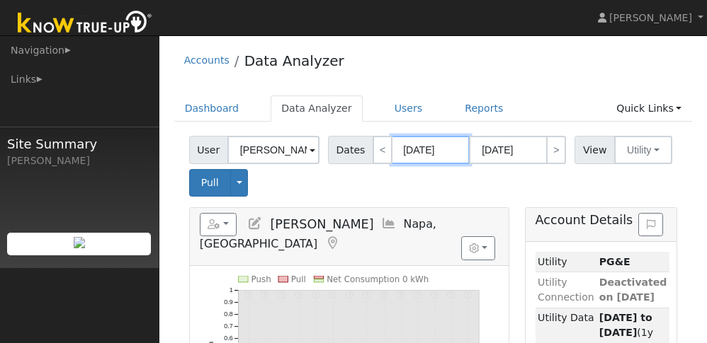
click at [444, 150] on input "09/02/2026" at bounding box center [431, 150] width 78 height 28
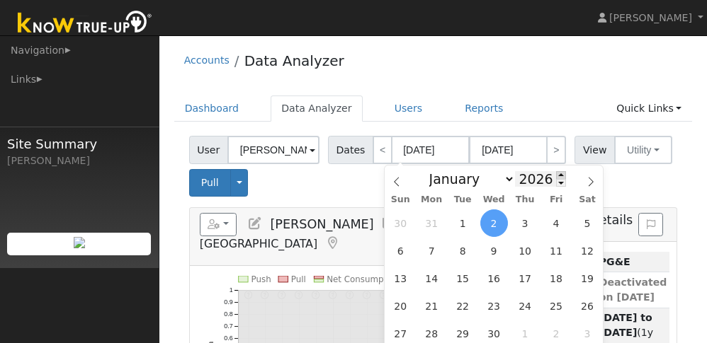
click at [556, 172] on span at bounding box center [561, 175] width 10 height 8
click at [556, 178] on span at bounding box center [561, 175] width 10 height 8
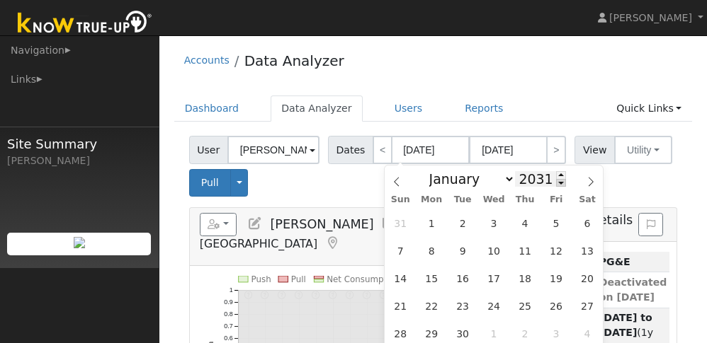
click at [556, 183] on span at bounding box center [561, 183] width 10 height 8
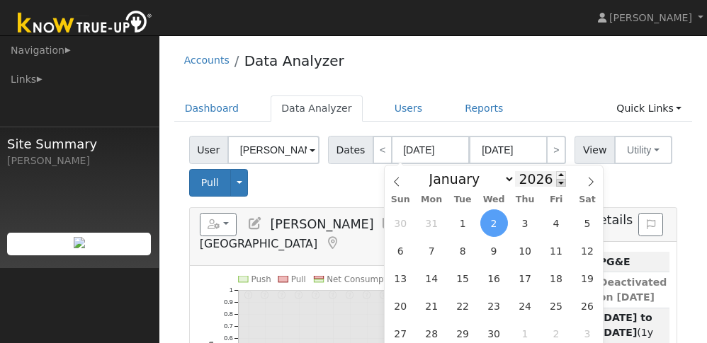
click at [556, 183] on span at bounding box center [561, 183] width 10 height 8
type input "2025"
click at [463, 222] on span "2" at bounding box center [463, 224] width 28 height 28
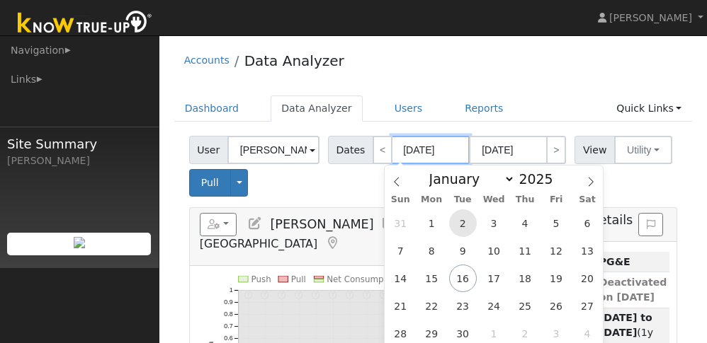
type input "[DATE]"
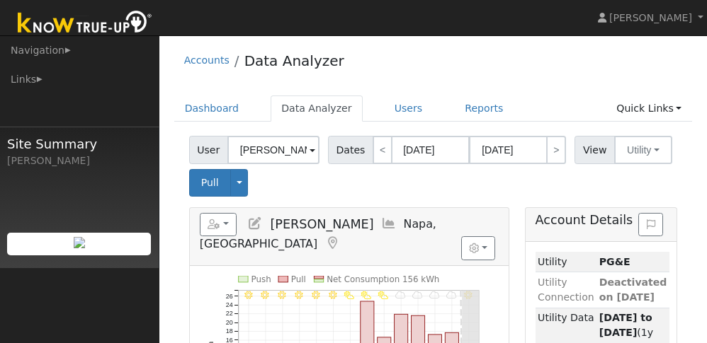
click at [435, 180] on div "User Marina Kercher Account Default Account Default Account 11 Hoffman Ave, Nap…" at bounding box center [432, 164] width 493 height 66
click at [219, 181] on button "Pull" at bounding box center [210, 183] width 42 height 28
click at [411, 144] on input "[DATE]" at bounding box center [431, 150] width 78 height 28
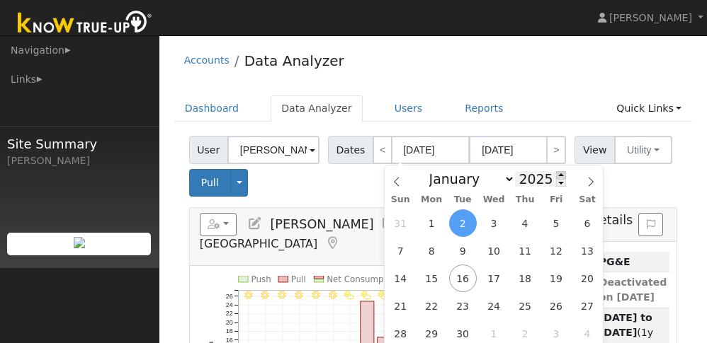
click at [556, 176] on span at bounding box center [561, 175] width 10 height 8
type input "2026"
click at [487, 222] on span "2" at bounding box center [494, 224] width 28 height 28
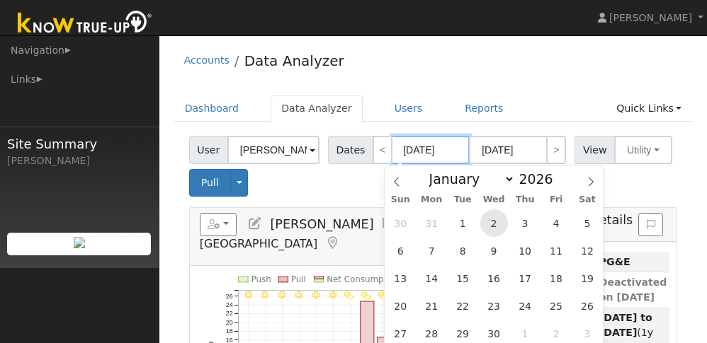
type input "09/02/2026"
type input "09/15/2026"
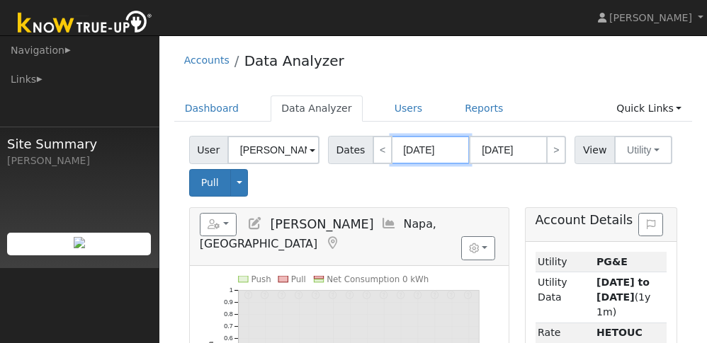
click at [447, 154] on input "09/02/2026" at bounding box center [431, 150] width 78 height 28
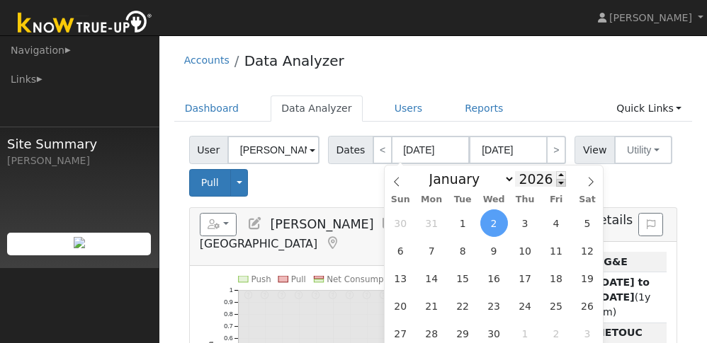
click at [556, 181] on span at bounding box center [561, 183] width 10 height 8
type input "2024"
click at [429, 219] on span "2" at bounding box center [432, 224] width 28 height 28
type input "09/02/2024"
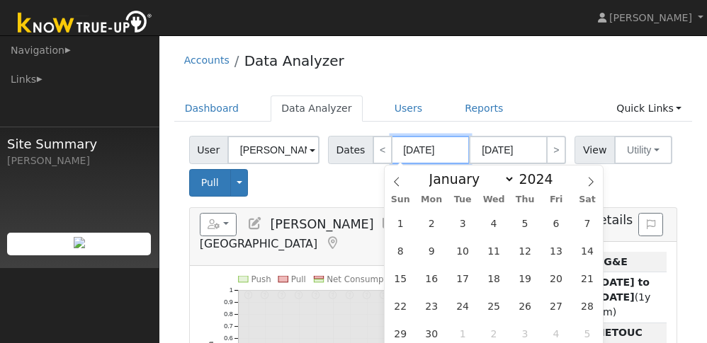
type input "09/15/2024"
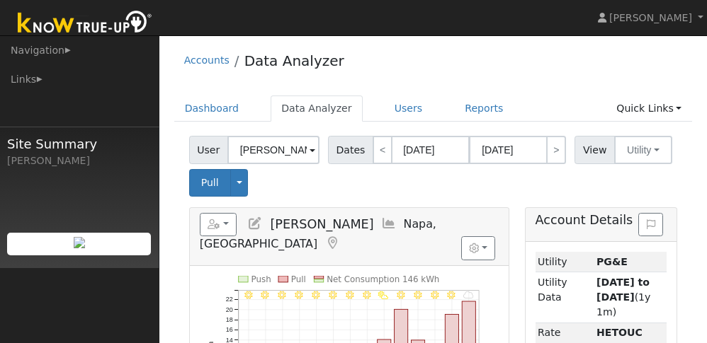
click at [387, 179] on div "User Marina Kercher Account Default Account Default Account 11 Hoffman Ave, Nap…" at bounding box center [432, 164] width 493 height 66
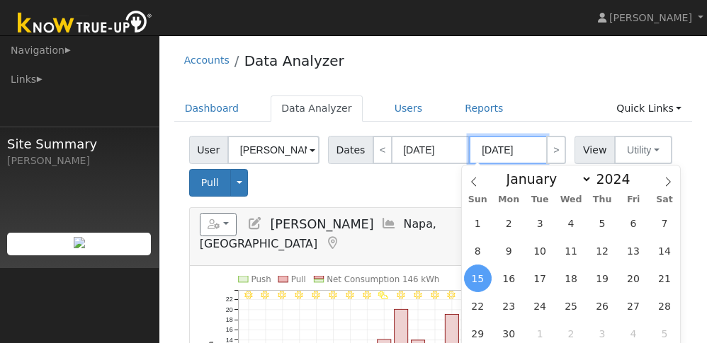
click at [527, 151] on input "09/15/2024" at bounding box center [508, 150] width 78 height 28
click at [633, 173] on span at bounding box center [638, 175] width 10 height 8
type input "2025"
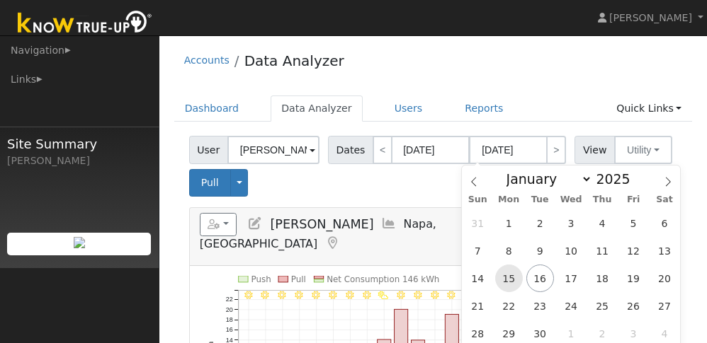
click at [520, 275] on span "15" at bounding box center [509, 279] width 28 height 28
type input "09/15/2025"
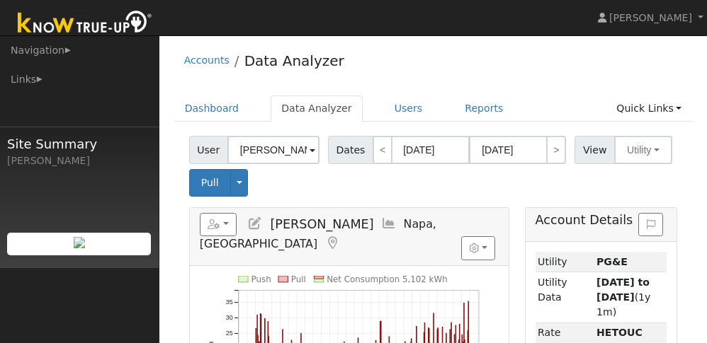
click at [456, 183] on div "User Marina Kercher Account Default Account Default Account 11 Hoffman Ave, Nap…" at bounding box center [432, 164] width 493 height 66
click at [217, 181] on span "Pull" at bounding box center [210, 182] width 18 height 11
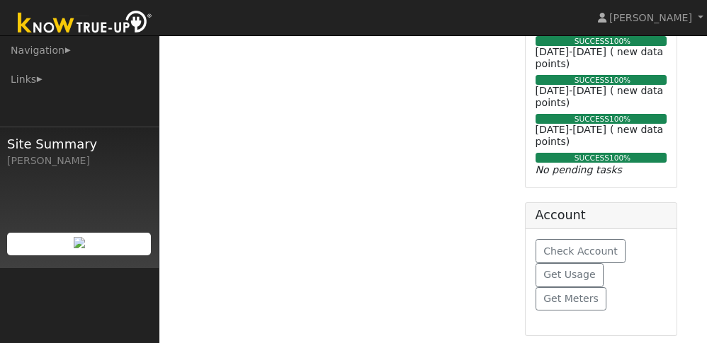
scroll to position [828, 0]
click at [552, 275] on span "Get Usage" at bounding box center [569, 274] width 52 height 11
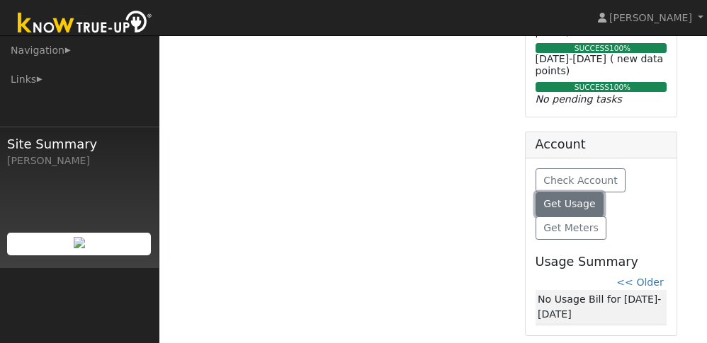
scroll to position [899, 0]
click at [578, 199] on span "Get Usage" at bounding box center [569, 203] width 52 height 11
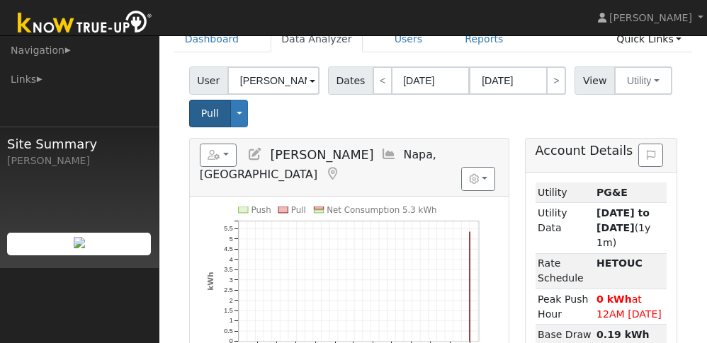
scroll to position [71, 0]
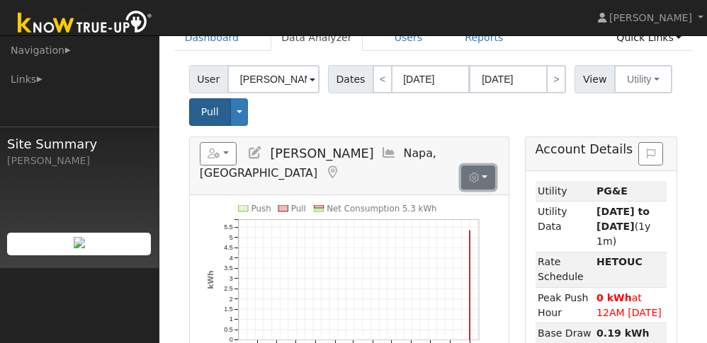
click at [485, 166] on button "button" at bounding box center [478, 178] width 35 height 24
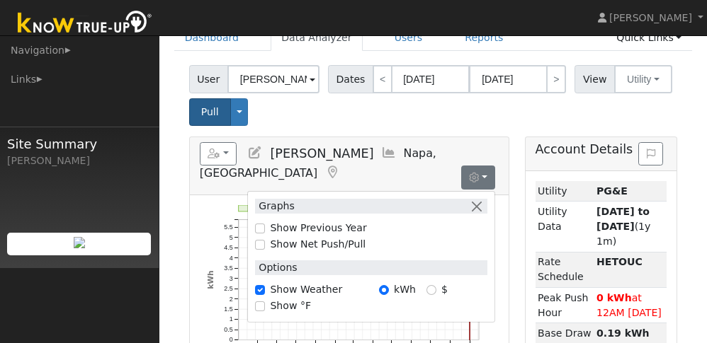
click at [391, 108] on div "User Marina Kercher Account Default Account Default Account 11 Hoffman Ave, Nap…" at bounding box center [432, 93] width 493 height 66
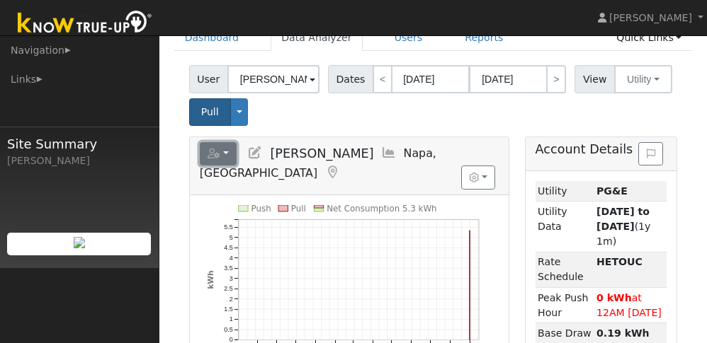
click at [222, 148] on button "button" at bounding box center [219, 154] width 38 height 24
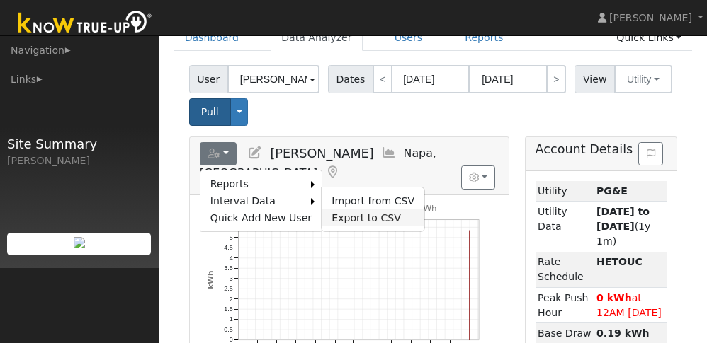
click at [350, 213] on link "Export to CSV" at bounding box center [372, 218] width 103 height 17
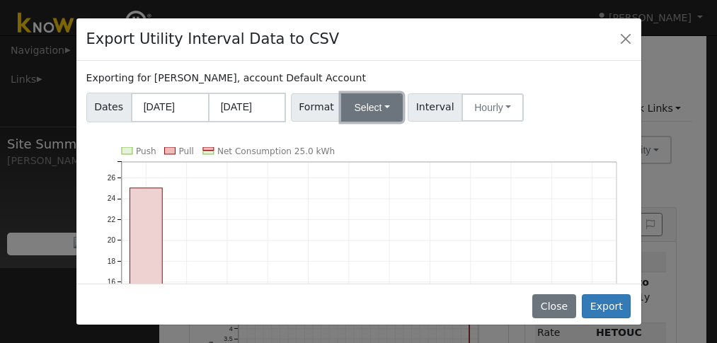
click at [390, 103] on button "Select" at bounding box center [372, 107] width 62 height 28
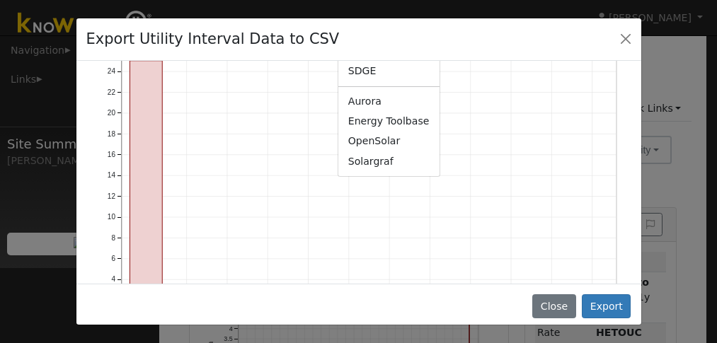
scroll to position [142, 0]
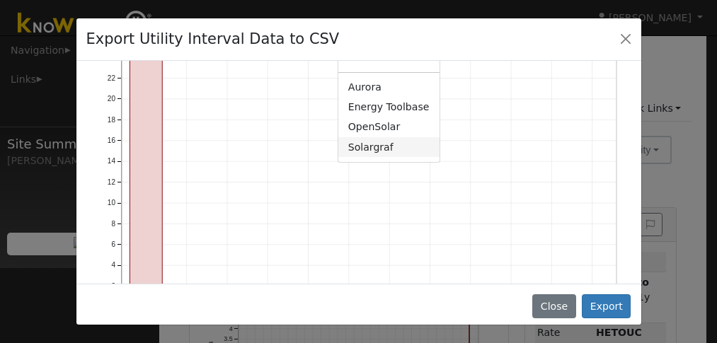
click at [367, 149] on link "Solargraf" at bounding box center [388, 147] width 101 height 20
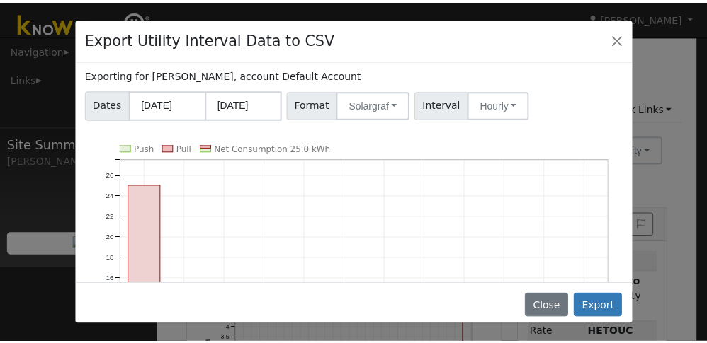
scroll to position [0, 0]
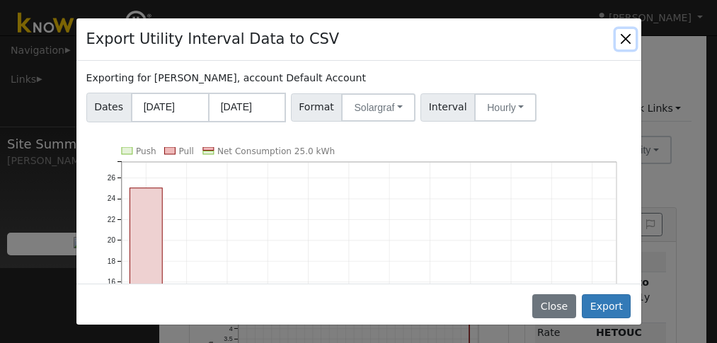
click at [623, 33] on button "Close" at bounding box center [626, 39] width 20 height 20
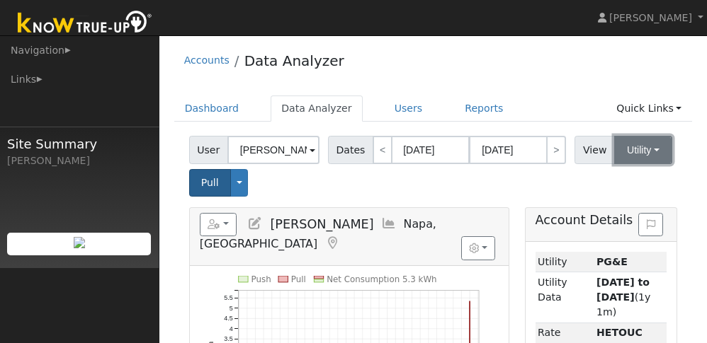
click at [654, 151] on button "Utility" at bounding box center [643, 150] width 58 height 28
click at [648, 149] on button "Utility" at bounding box center [643, 150] width 58 height 28
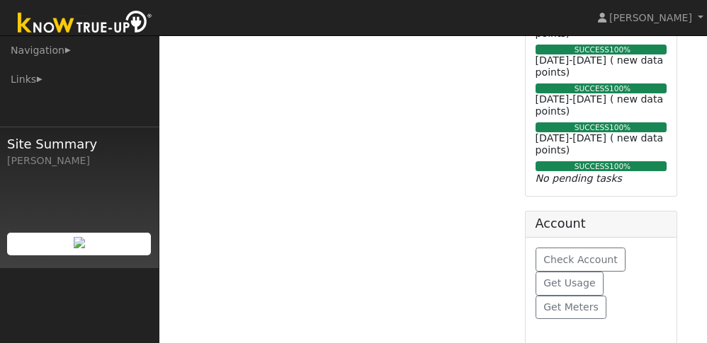
scroll to position [828, 0]
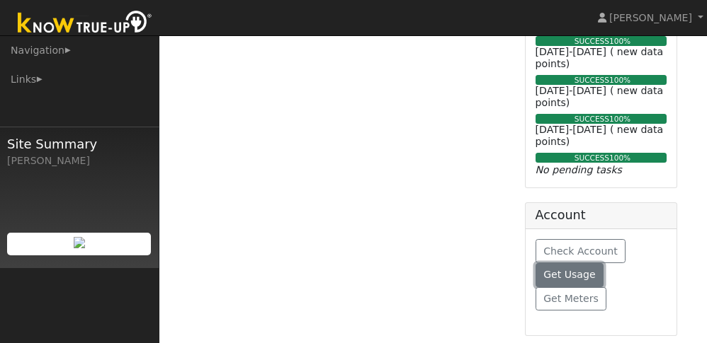
click at [575, 278] on span "Get Usage" at bounding box center [569, 274] width 52 height 11
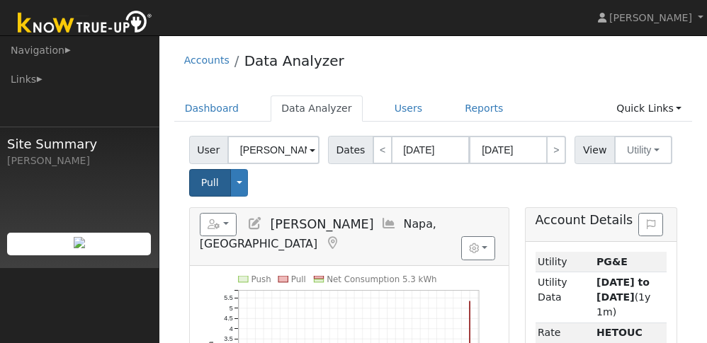
scroll to position [0, 0]
click at [226, 222] on button "button" at bounding box center [219, 225] width 38 height 24
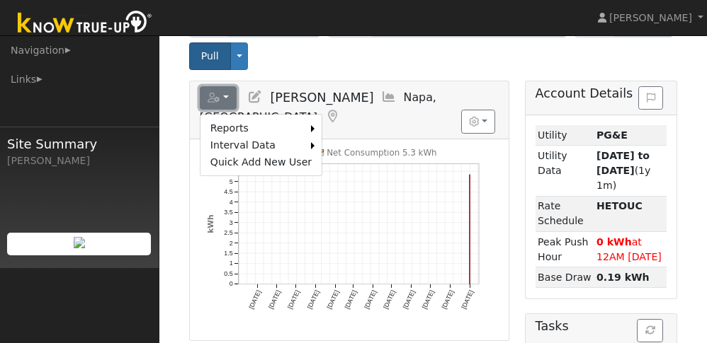
scroll to position [142, 0]
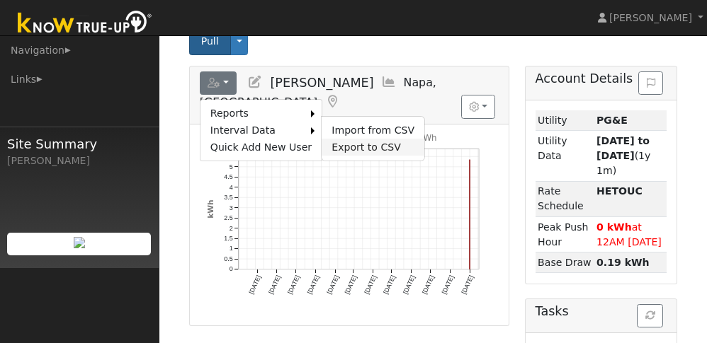
click at [355, 142] on link "Export to CSV" at bounding box center [372, 147] width 103 height 17
select select "8"
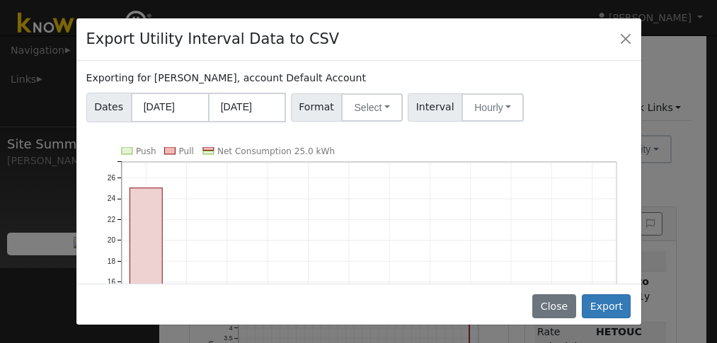
scroll to position [0, 0]
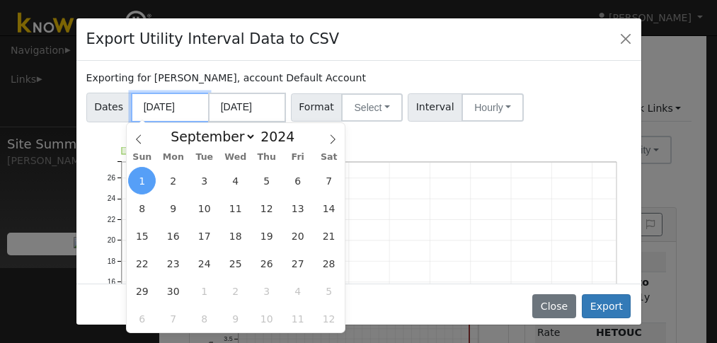
click at [191, 105] on input "[DATE]" at bounding box center [170, 107] width 78 height 29
drag, startPoint x: 144, startPoint y: 174, endPoint x: 166, endPoint y: 166, distance: 22.9
click at [145, 174] on span "1" at bounding box center [142, 181] width 28 height 28
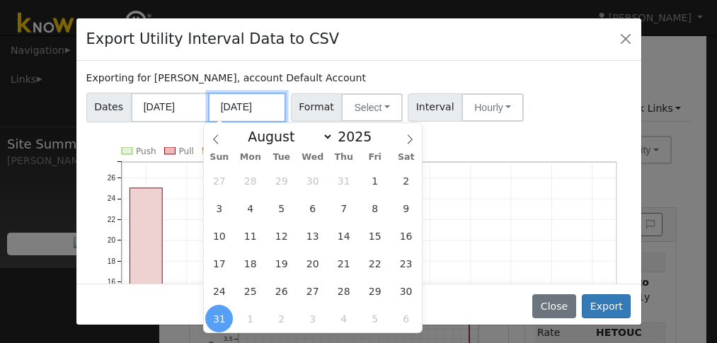
click at [255, 113] on input "[DATE]" at bounding box center [247, 107] width 78 height 29
click at [253, 290] on span "25" at bounding box center [250, 292] width 28 height 28
type input "08/25/2025"
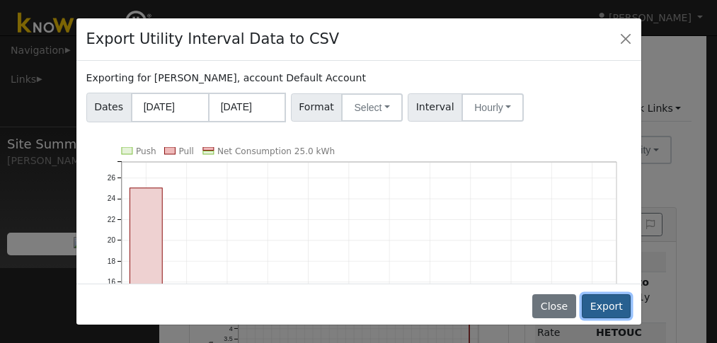
click at [595, 304] on button "Export" at bounding box center [606, 307] width 49 height 24
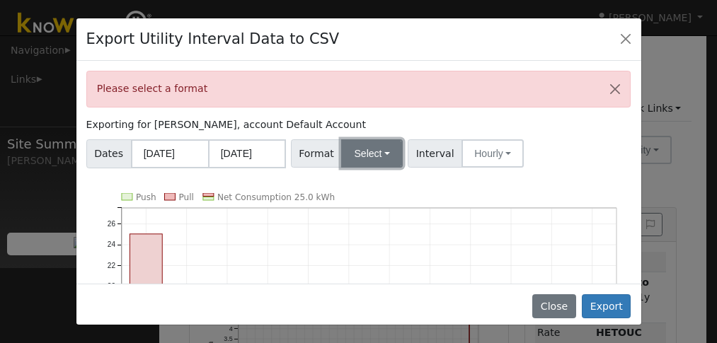
click at [367, 158] on button "Select" at bounding box center [372, 153] width 62 height 28
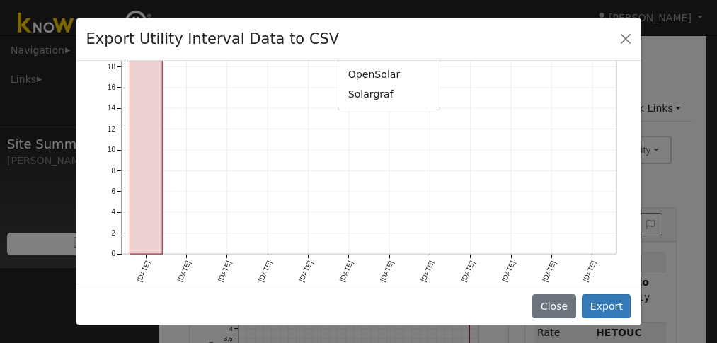
scroll to position [254, 0]
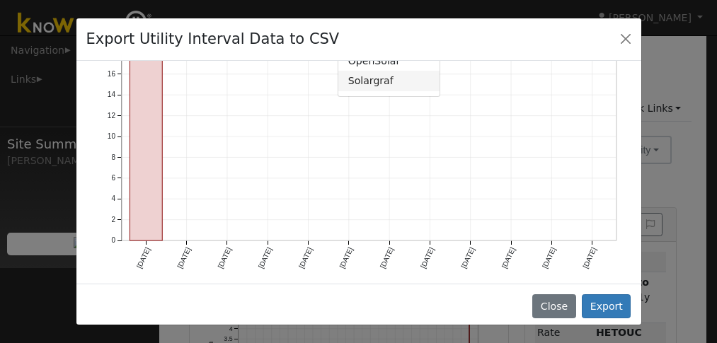
click at [365, 84] on link "Solargraf" at bounding box center [388, 81] width 101 height 20
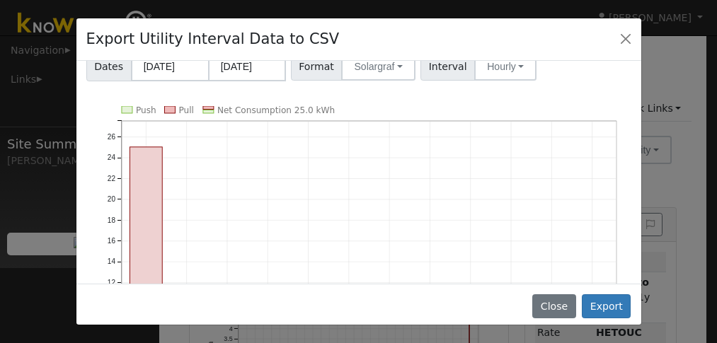
scroll to position [42, 0]
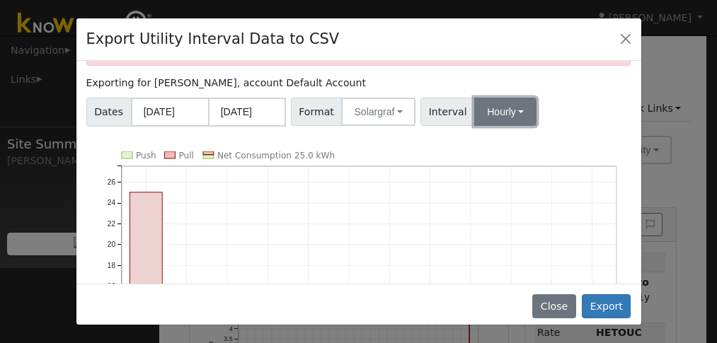
click at [496, 110] on button "Hourly" at bounding box center [505, 112] width 62 height 28
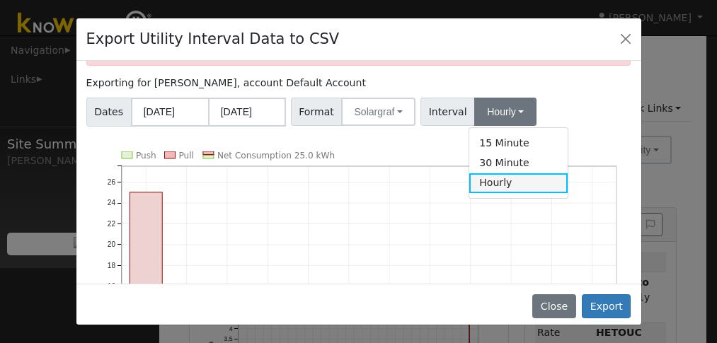
click at [505, 179] on link "Hourly" at bounding box center [518, 183] width 98 height 20
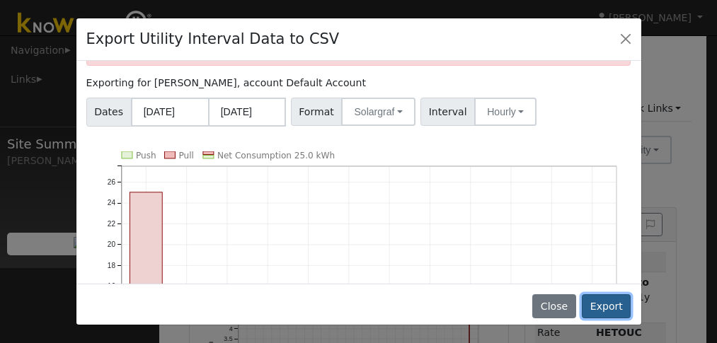
click at [603, 300] on button "Export" at bounding box center [606, 307] width 49 height 24
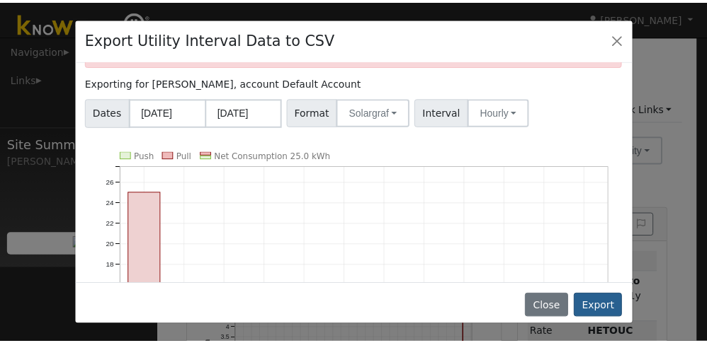
scroll to position [0, 0]
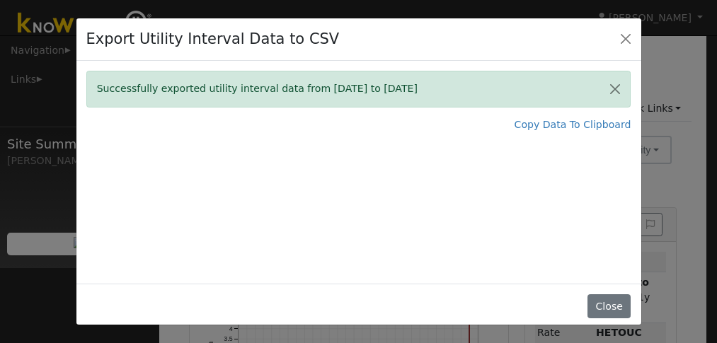
drag, startPoint x: 295, startPoint y: 92, endPoint x: 415, endPoint y: 103, distance: 120.9
click at [415, 101] on div "Successfully exported utility interval data from 09/01/24 to 08/25/25" at bounding box center [358, 89] width 545 height 36
click at [610, 309] on button "Close" at bounding box center [609, 307] width 43 height 24
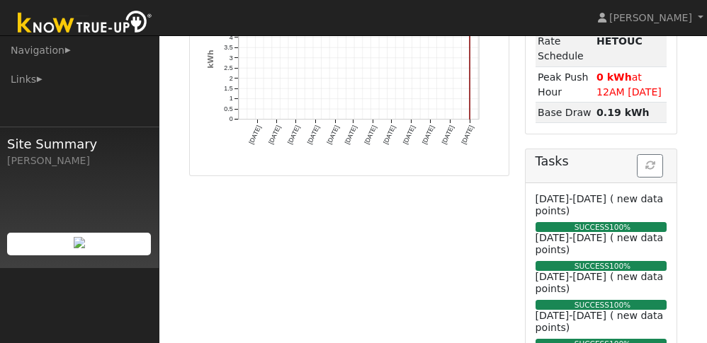
scroll to position [283, 0]
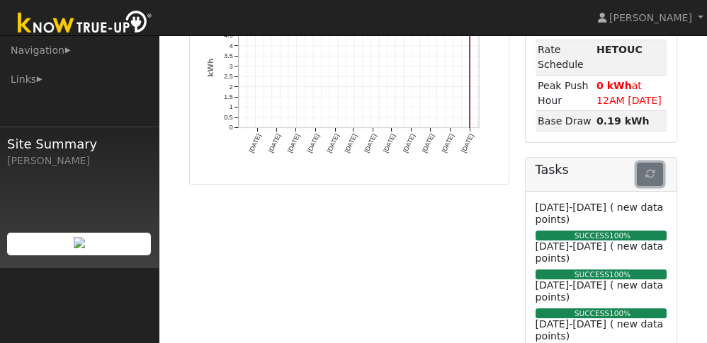
click at [641, 168] on button "button" at bounding box center [649, 175] width 26 height 24
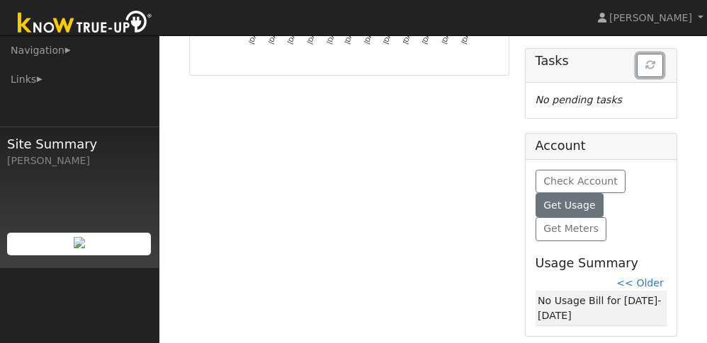
scroll to position [394, 0]
click at [566, 200] on span "Get Usage" at bounding box center [569, 204] width 52 height 11
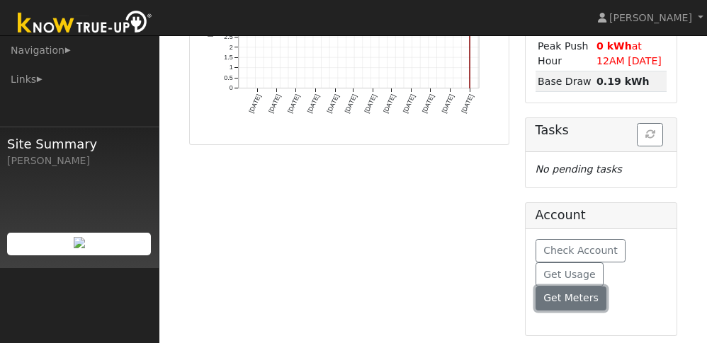
click at [576, 300] on span "Get Meters" at bounding box center [570, 297] width 55 height 11
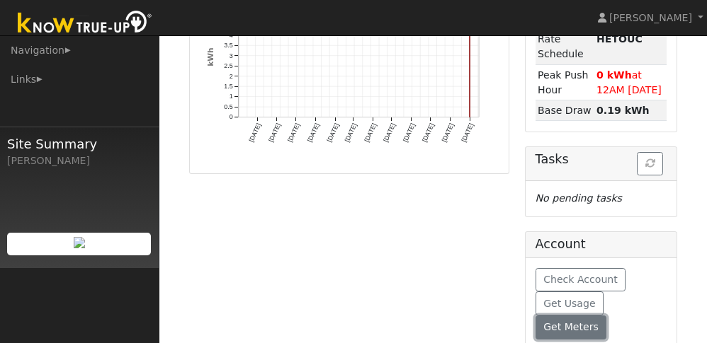
scroll to position [299, 0]
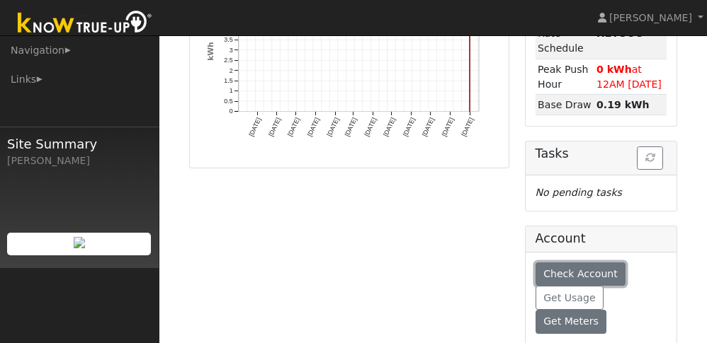
click at [581, 272] on span "Check Account" at bounding box center [580, 273] width 74 height 11
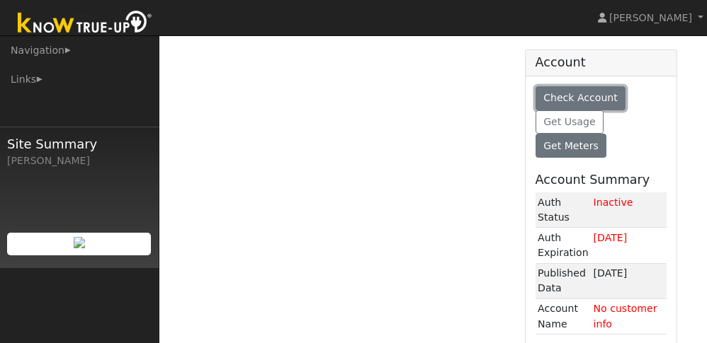
scroll to position [512, 0]
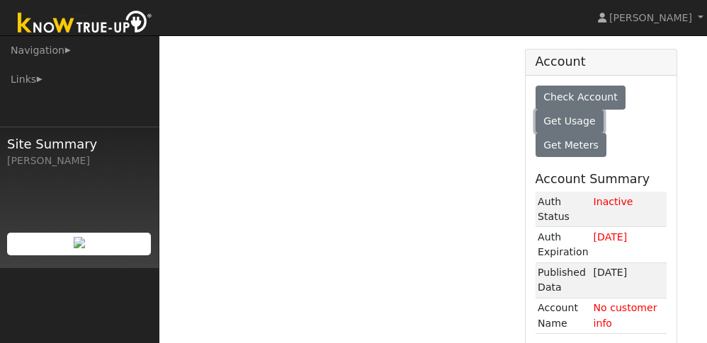
click at [548, 127] on span "Get Usage" at bounding box center [569, 120] width 52 height 11
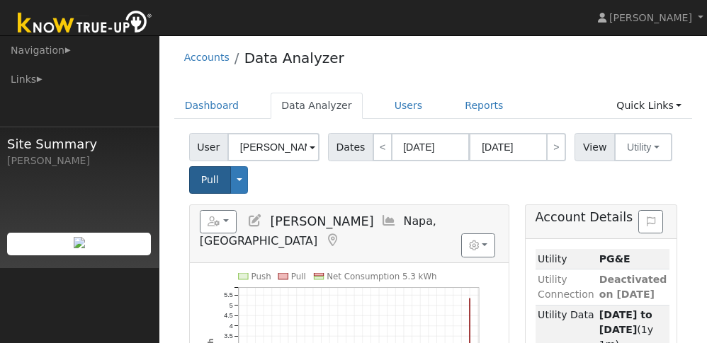
scroll to position [0, 0]
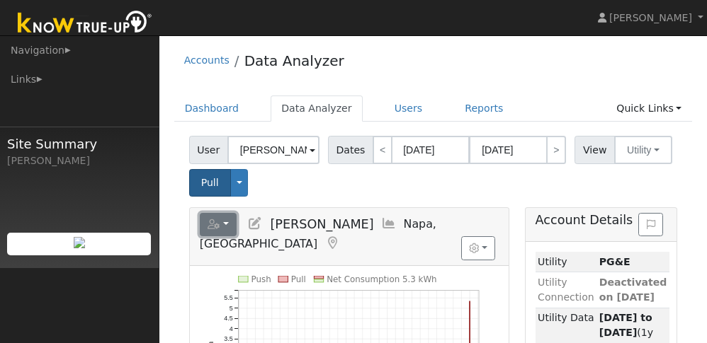
click at [219, 224] on icon "button" at bounding box center [213, 224] width 13 height 10
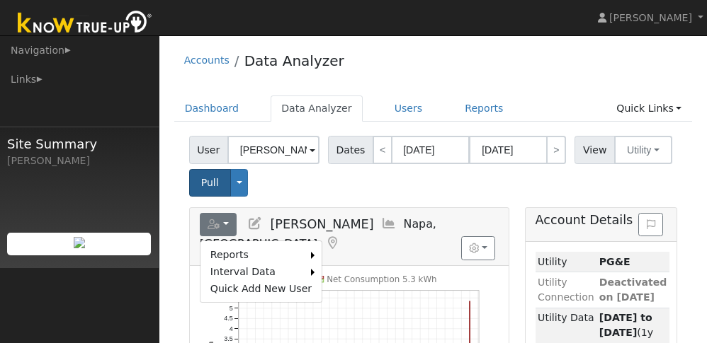
click at [509, 195] on div "User Marina Kercher Account Default Account Default Account 11 Hoffman Ave, Nap…" at bounding box center [432, 164] width 493 height 66
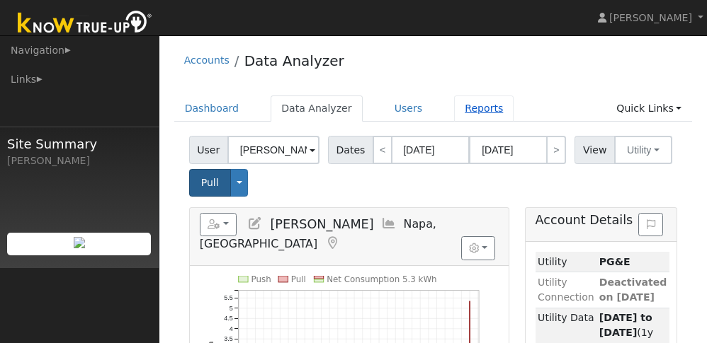
click at [454, 110] on link "Reports" at bounding box center [483, 109] width 59 height 26
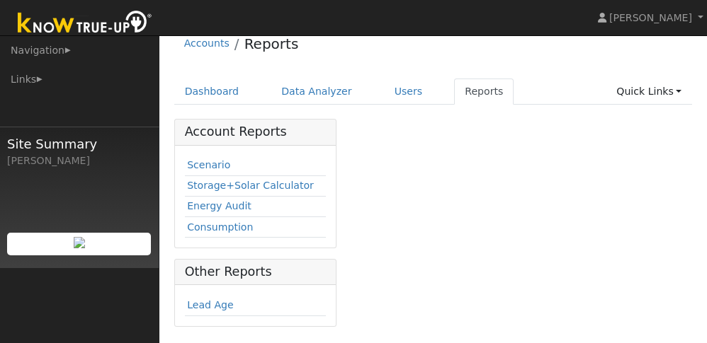
scroll to position [18, 0]
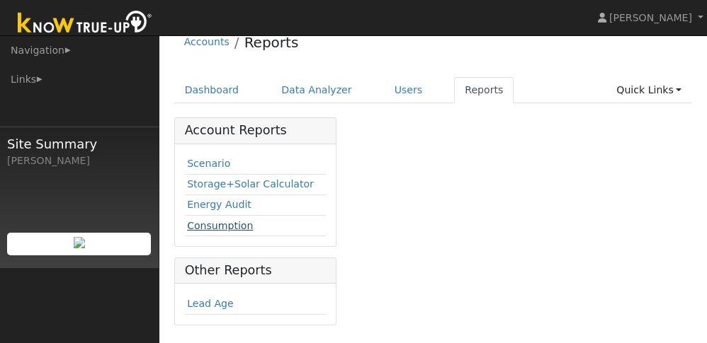
click at [234, 225] on link "Consumption" at bounding box center [220, 225] width 66 height 11
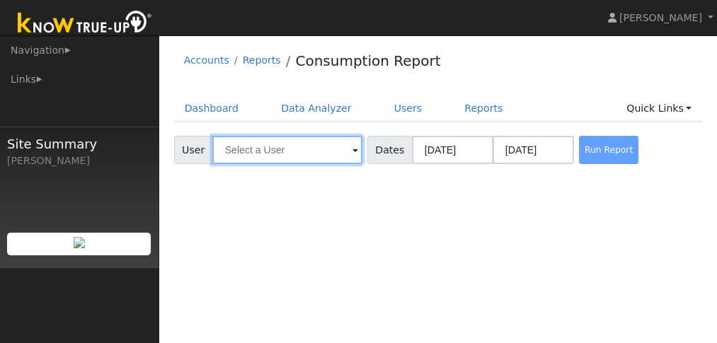
click at [336, 152] on input "text" at bounding box center [287, 150] width 150 height 28
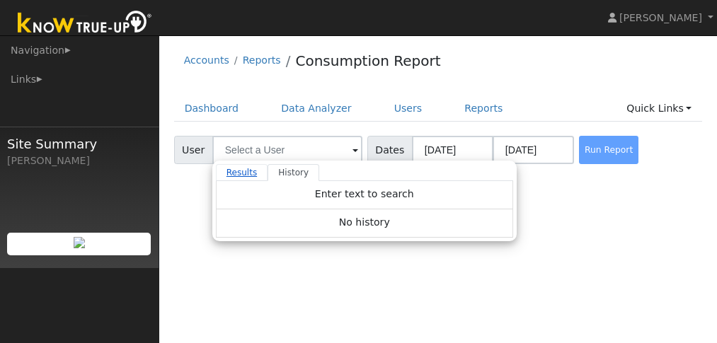
click at [238, 172] on link "Results" at bounding box center [242, 172] width 52 height 17
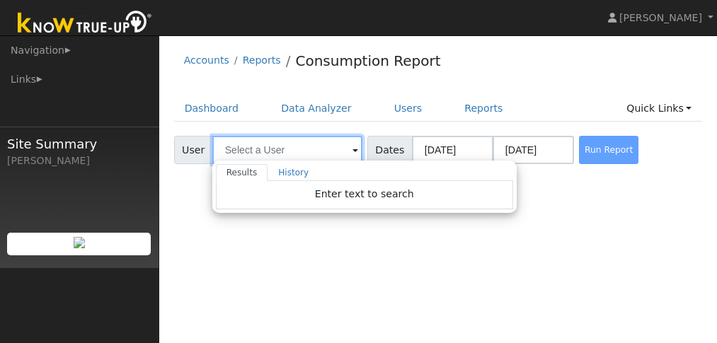
click at [313, 149] on input "text" at bounding box center [287, 150] width 150 height 28
click at [300, 105] on link "Data Analyzer" at bounding box center [316, 109] width 92 height 26
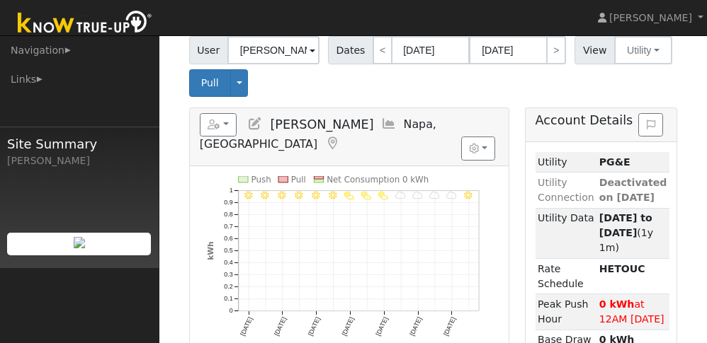
scroll to position [71, 0]
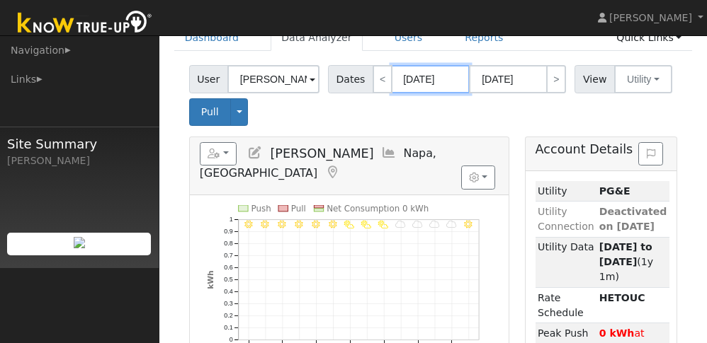
click at [438, 80] on input "[DATE]" at bounding box center [431, 79] width 78 height 28
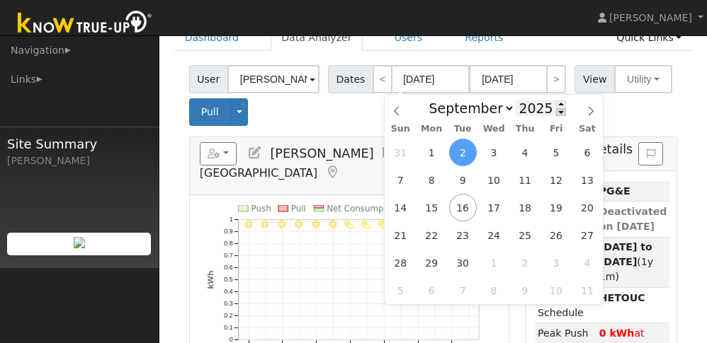
click at [556, 114] on span at bounding box center [561, 112] width 10 height 8
type input "2024"
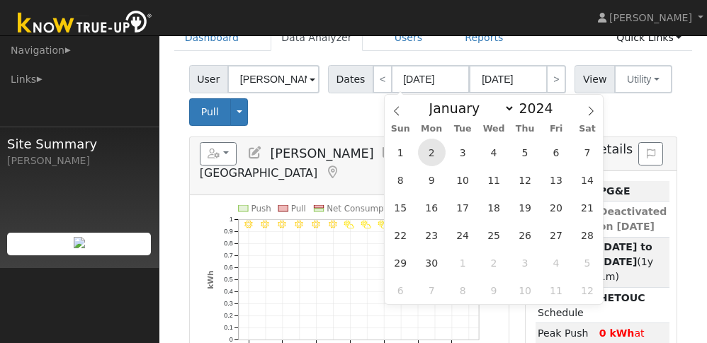
click at [438, 154] on span "2" at bounding box center [432, 153] width 28 height 28
type input "09/02/2024"
type input "09/15/2024"
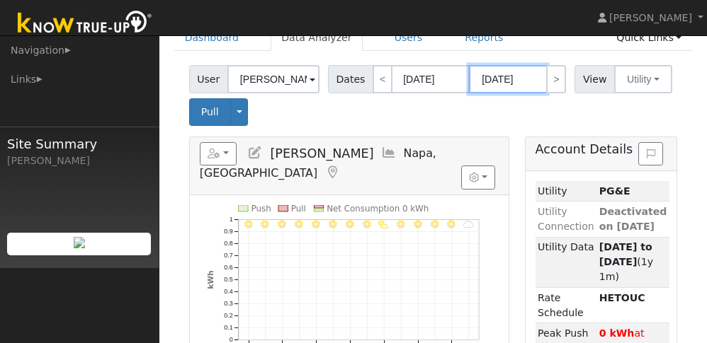
click at [520, 84] on input "09/15/2024" at bounding box center [508, 79] width 78 height 28
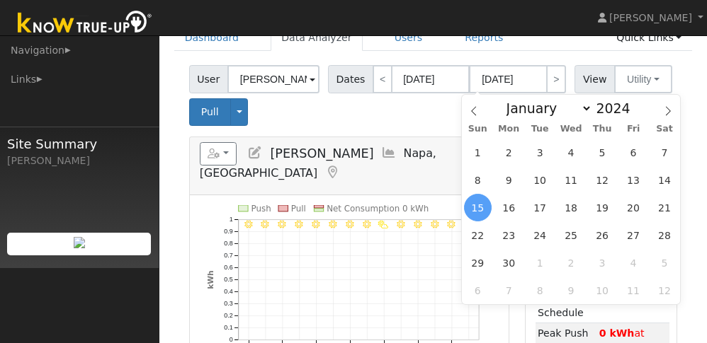
click at [631, 105] on div "January February March April May June July August September October November De…" at bounding box center [571, 107] width 164 height 24
click at [633, 105] on span at bounding box center [638, 105] width 10 height 8
type input "2025"
click at [547, 162] on span "2" at bounding box center [540, 153] width 28 height 28
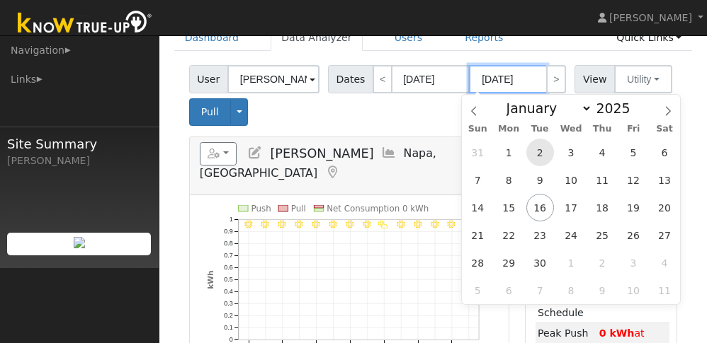
type input "09/02/2025"
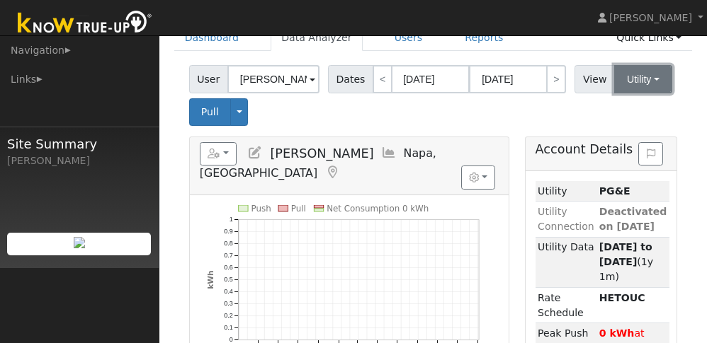
click at [638, 80] on button "Utility" at bounding box center [643, 79] width 58 height 28
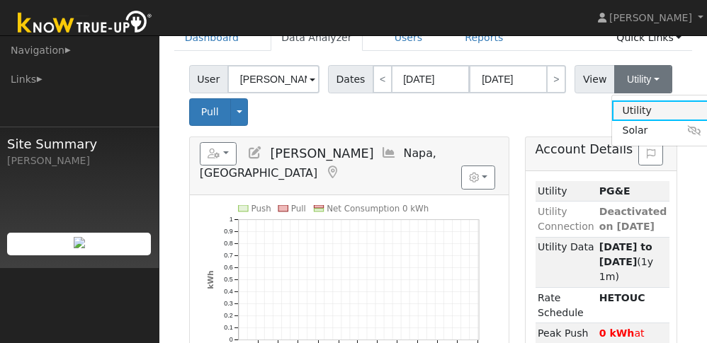
click at [636, 106] on link "Utility" at bounding box center [661, 111] width 98 height 20
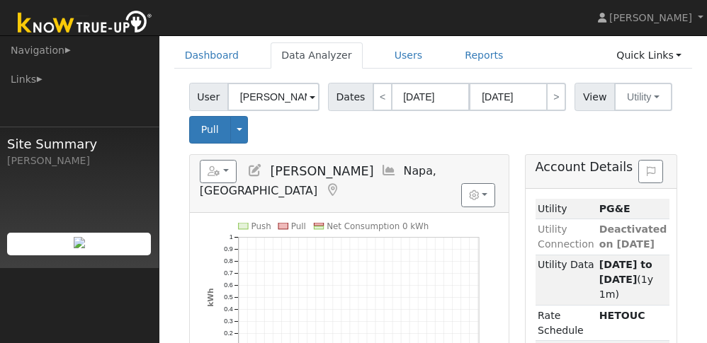
scroll to position [5, 0]
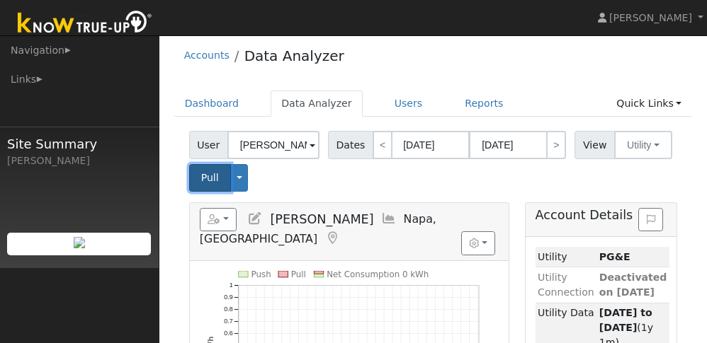
click at [210, 180] on span "Pull" at bounding box center [210, 177] width 18 height 11
click at [239, 178] on button "Toggle Dropdown" at bounding box center [239, 178] width 18 height 28
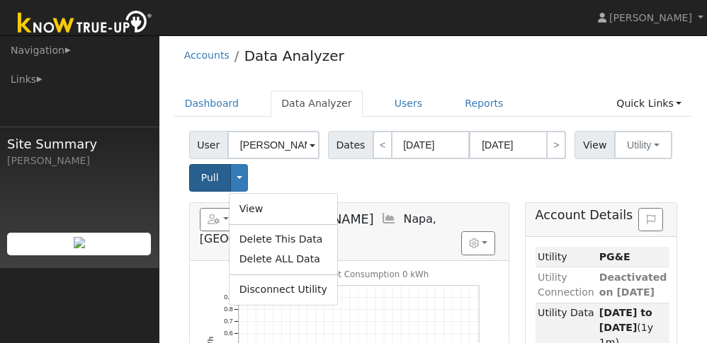
click at [275, 177] on div "User Marina Kercher Account Default Account Default Account 11 Hoffman Ave, Nap…" at bounding box center [432, 159] width 493 height 66
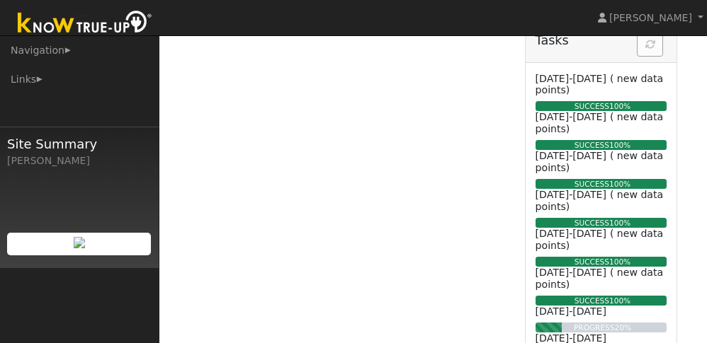
scroll to position [411, 0]
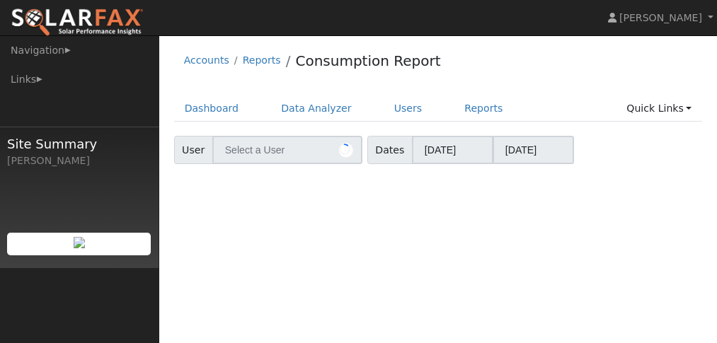
type input "[PERSON_NAME]"
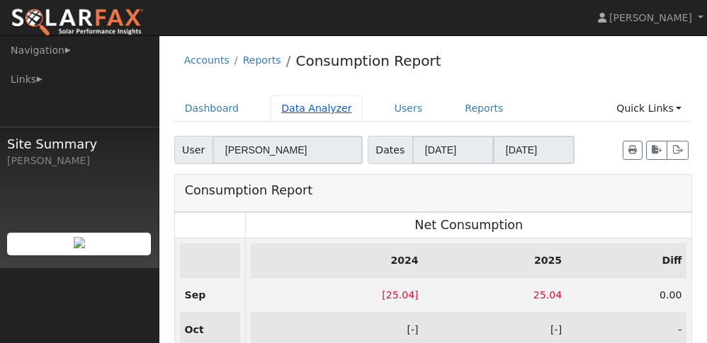
click at [297, 110] on link "Data Analyzer" at bounding box center [316, 109] width 92 height 26
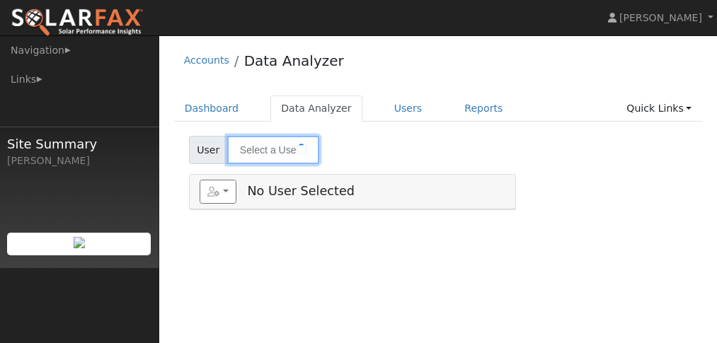
type input "[PERSON_NAME]"
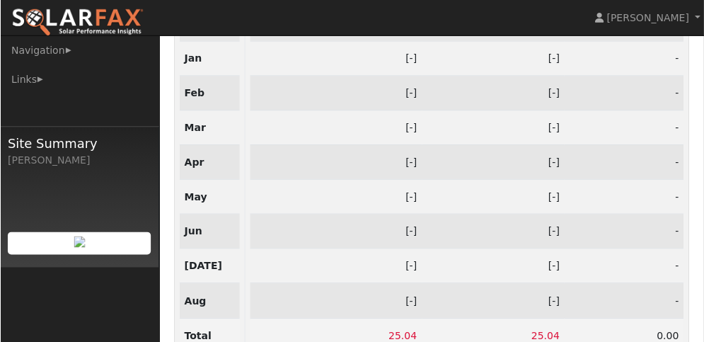
scroll to position [421, 0]
